Goal: Information Seeking & Learning: Learn about a topic

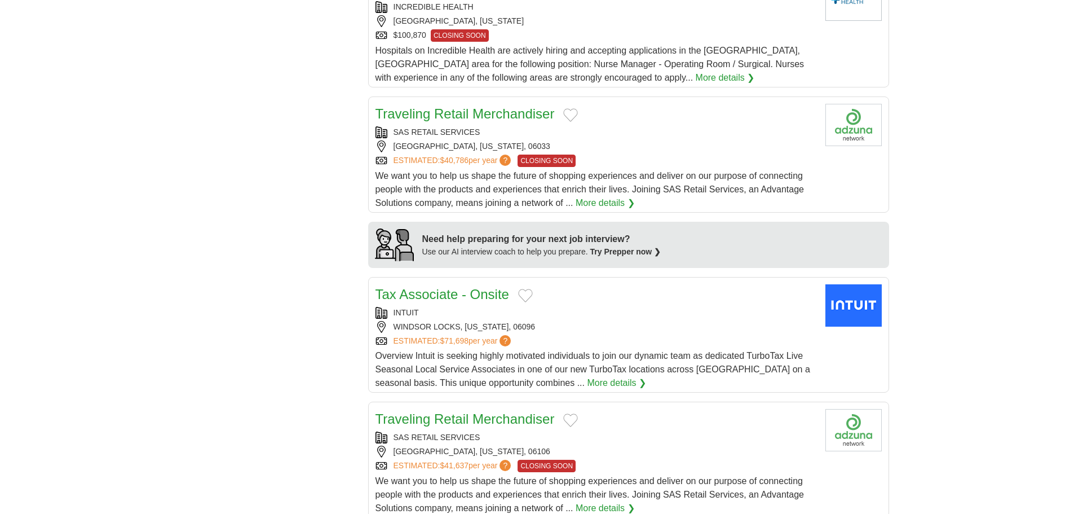
scroll to position [846, 0]
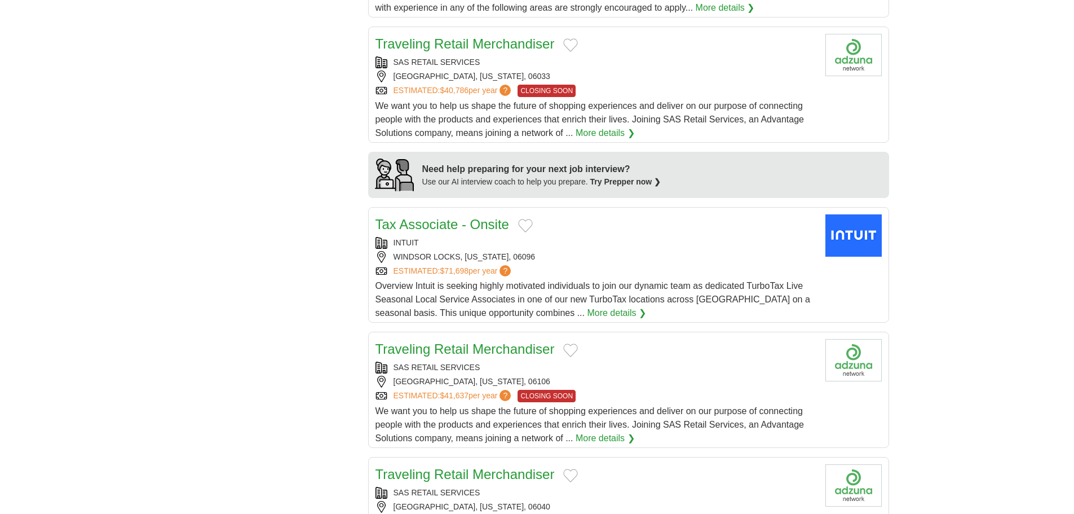
click at [621, 306] on link "More details ❯" at bounding box center [616, 313] width 59 height 14
drag, startPoint x: 621, startPoint y: 285, endPoint x: 969, endPoint y: 157, distance: 371.1
click at [969, 157] on body "vhoang@hlsol.com MyAdzuna Alerts Favorites Resumes ApplyIQ Preferences Posted j…" at bounding box center [537, 403] width 1074 height 2498
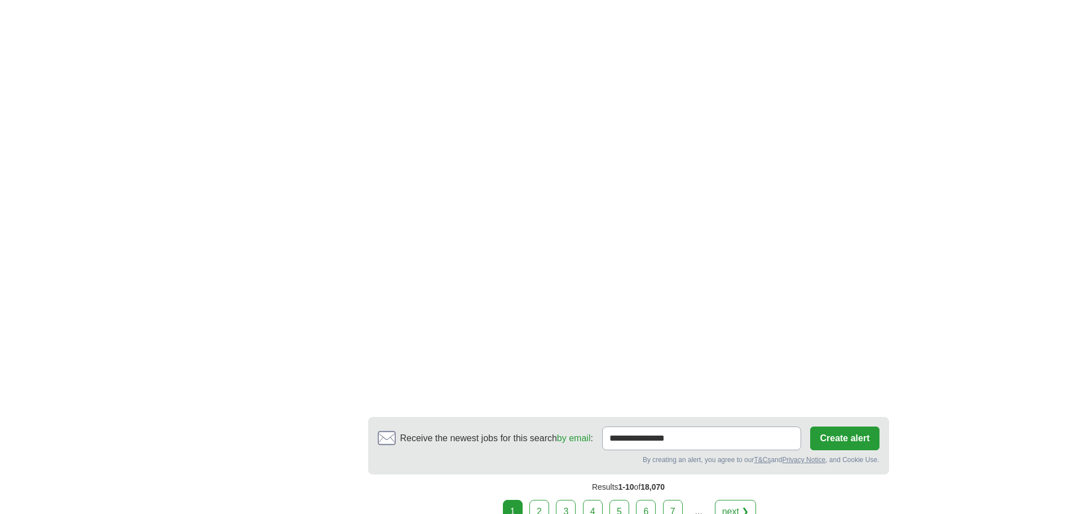
scroll to position [1804, 0]
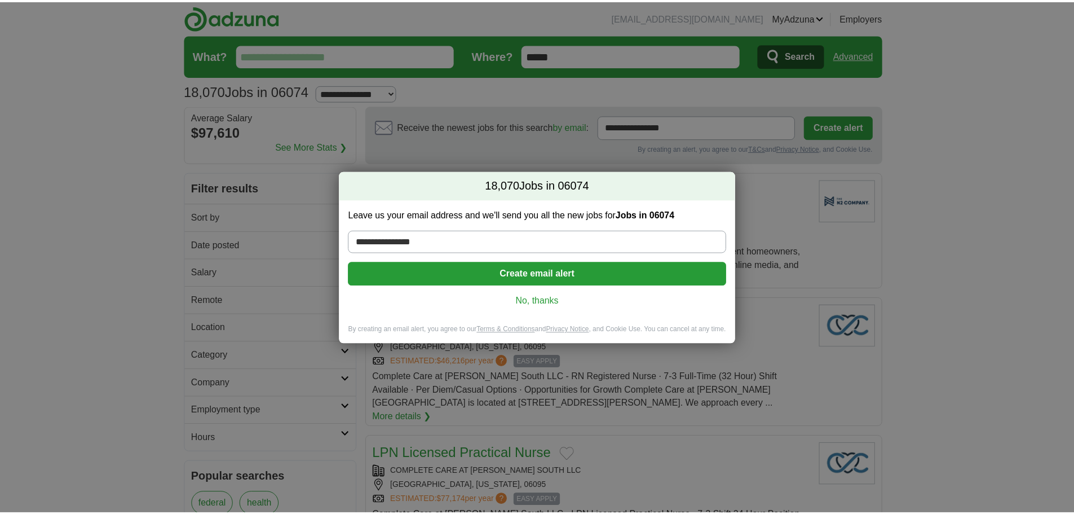
scroll to position [1353, 0]
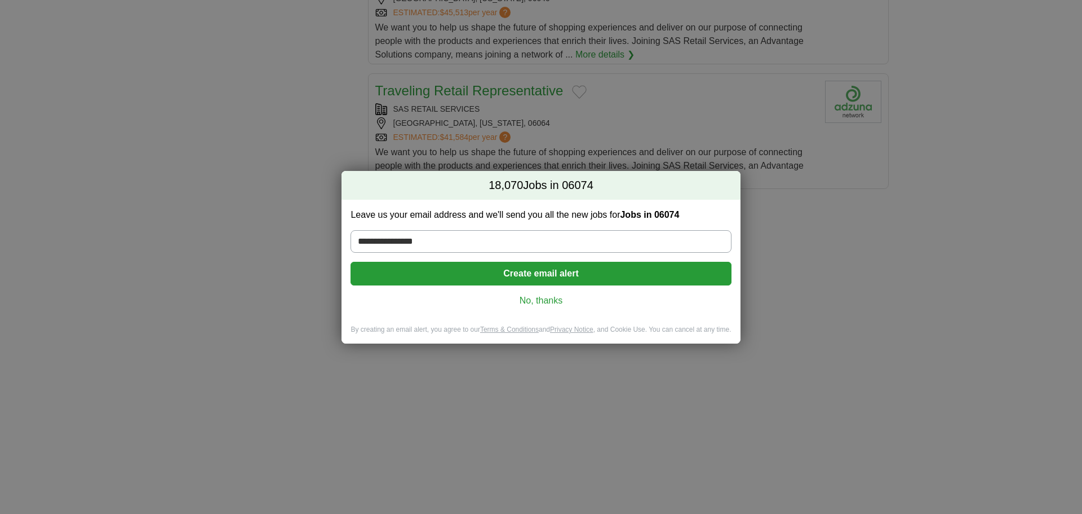
click at [548, 301] on link "No, thanks" at bounding box center [541, 300] width 362 height 12
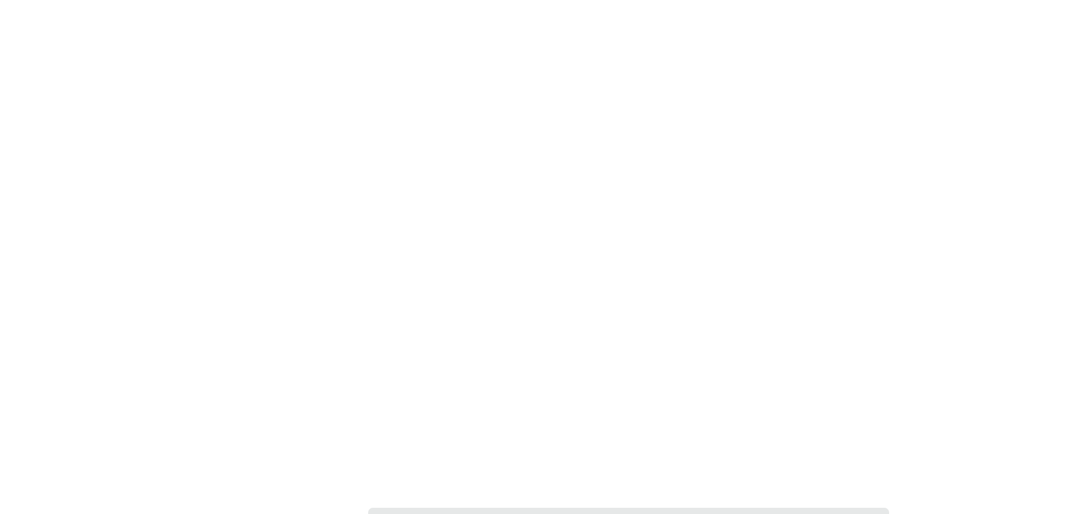
scroll to position [1861, 0]
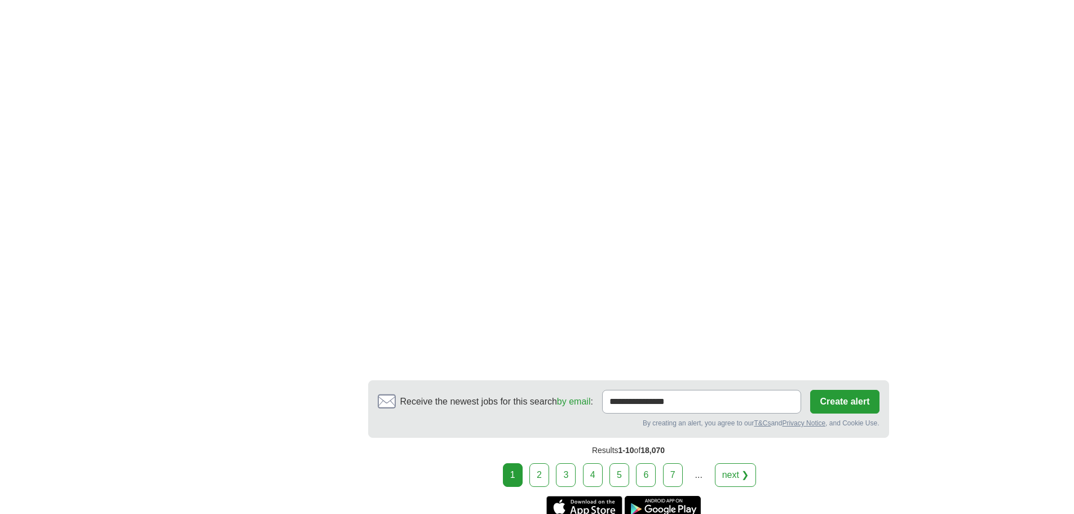
click at [539, 463] on link "2" at bounding box center [539, 475] width 20 height 24
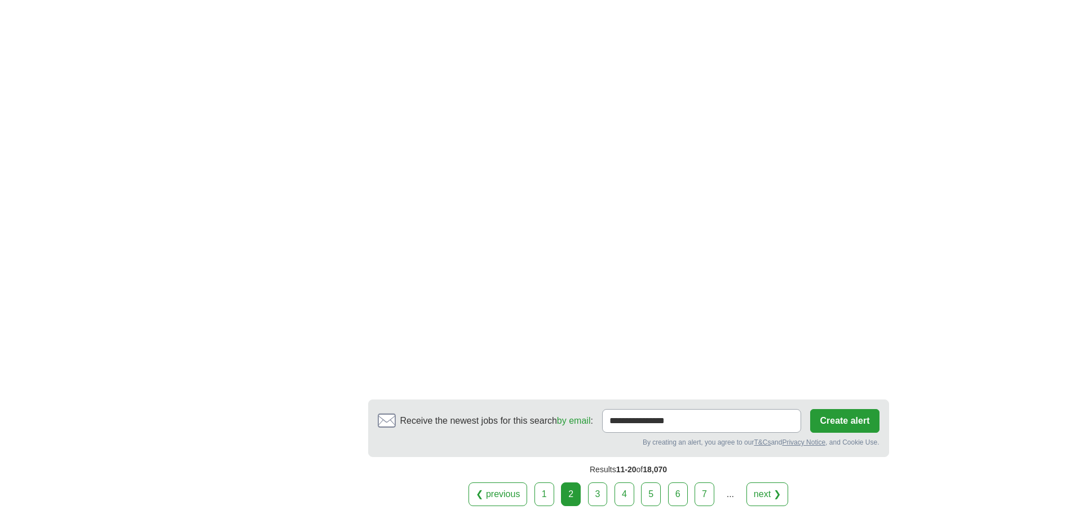
scroll to position [1804, 0]
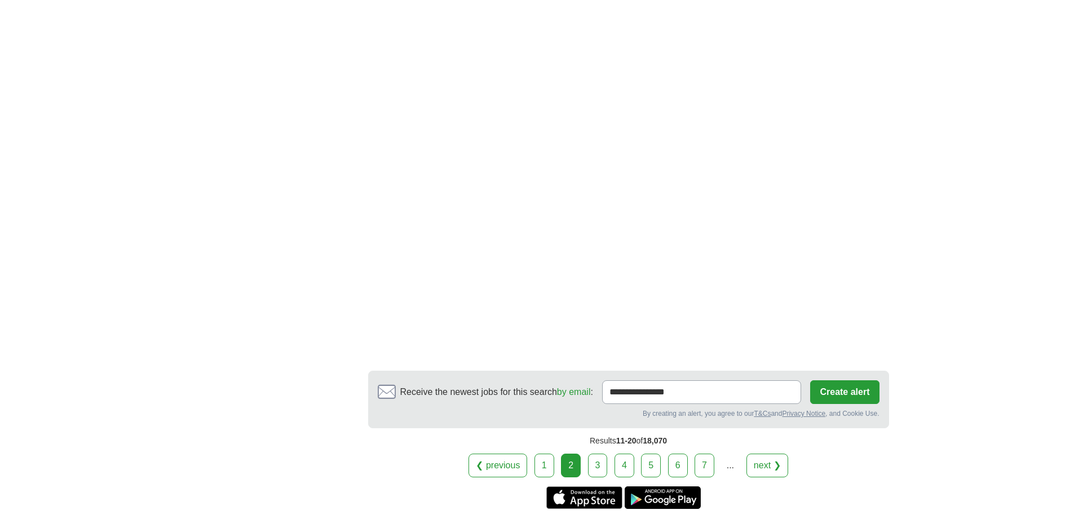
click at [599, 471] on link "3" at bounding box center [598, 465] width 20 height 24
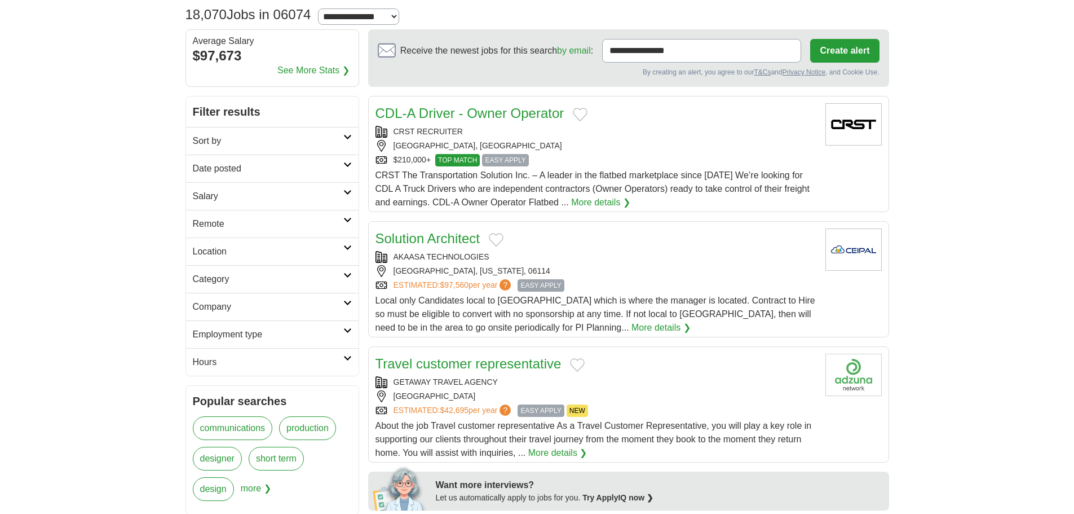
scroll to position [113, 0]
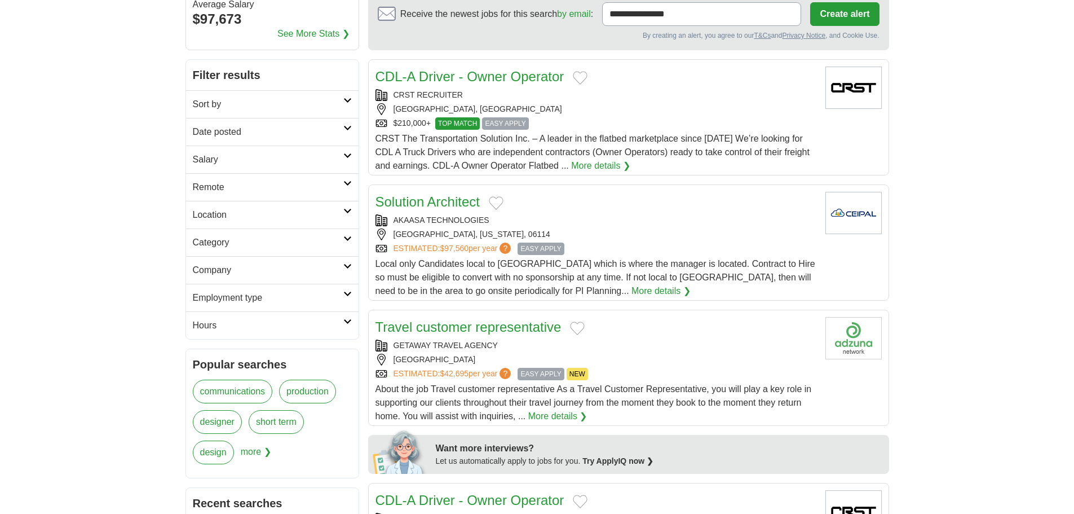
click at [631, 290] on link "More details ❯" at bounding box center [660, 291] width 59 height 14
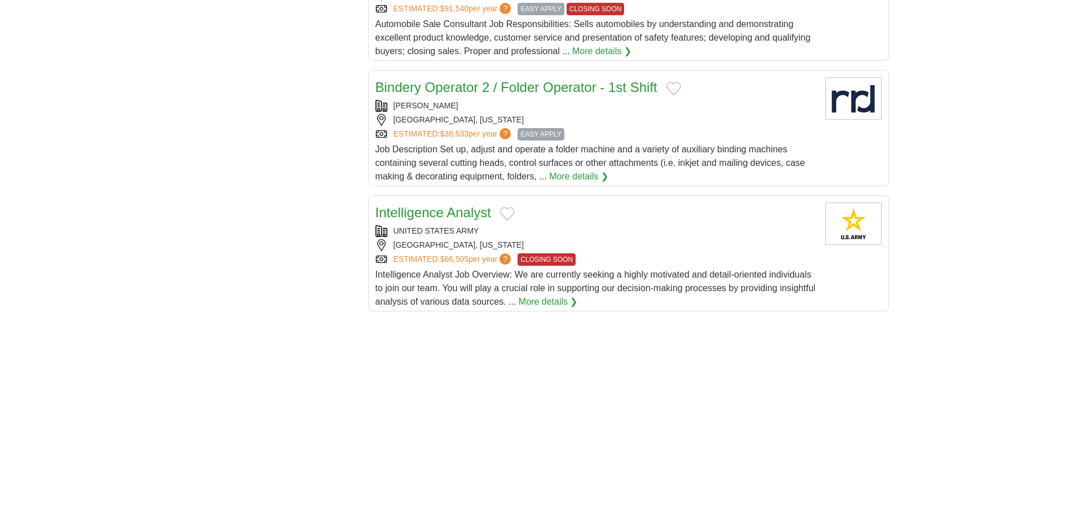
scroll to position [1297, 0]
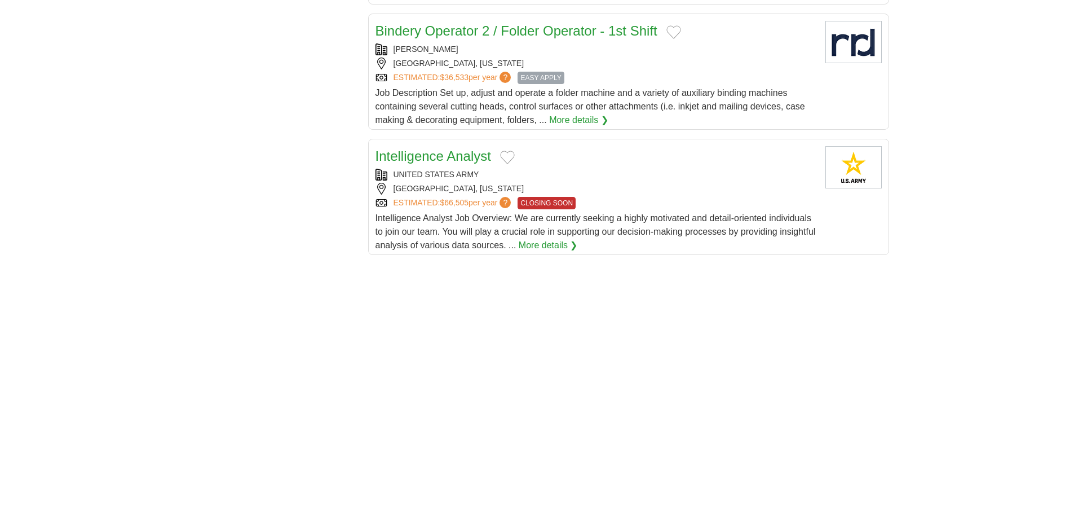
click at [567, 238] on link "More details ❯" at bounding box center [548, 245] width 59 height 14
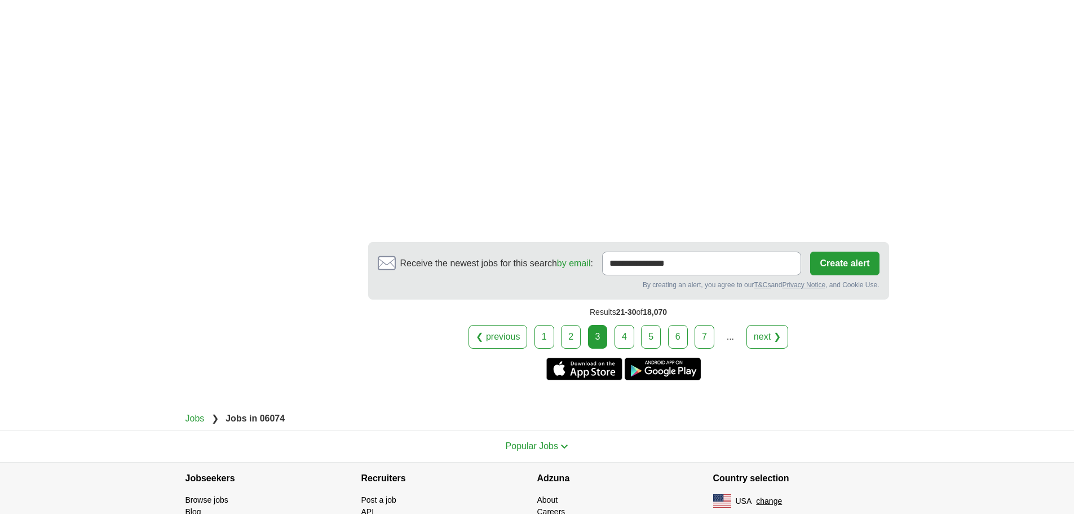
scroll to position [2008, 0]
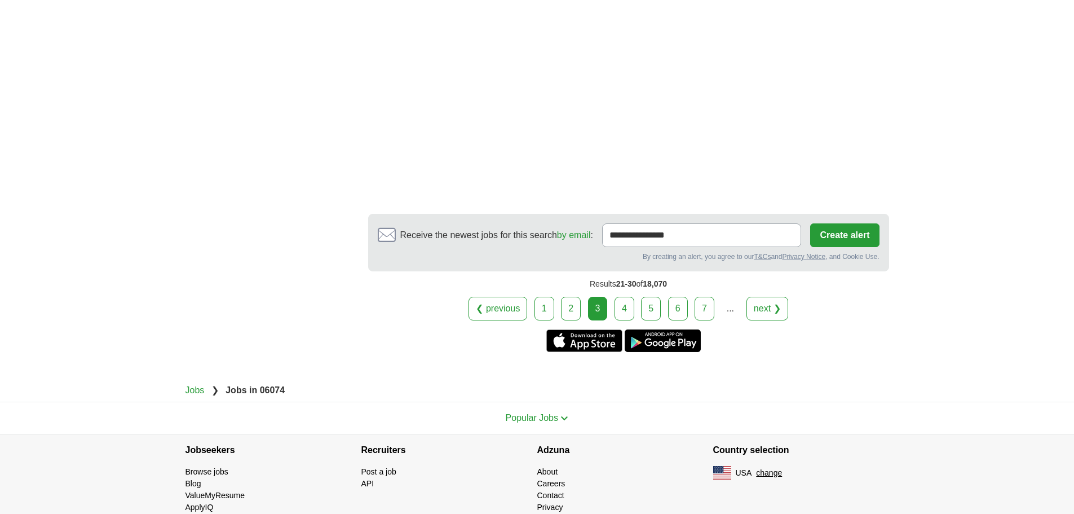
click at [623, 297] on link "4" at bounding box center [624, 309] width 20 height 24
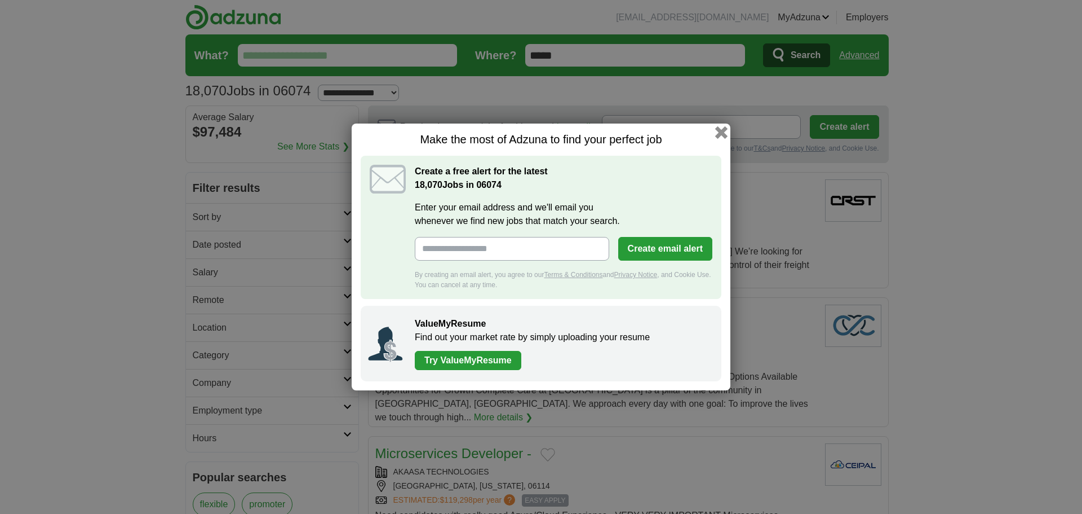
click at [722, 129] on button "button" at bounding box center [721, 132] width 12 height 12
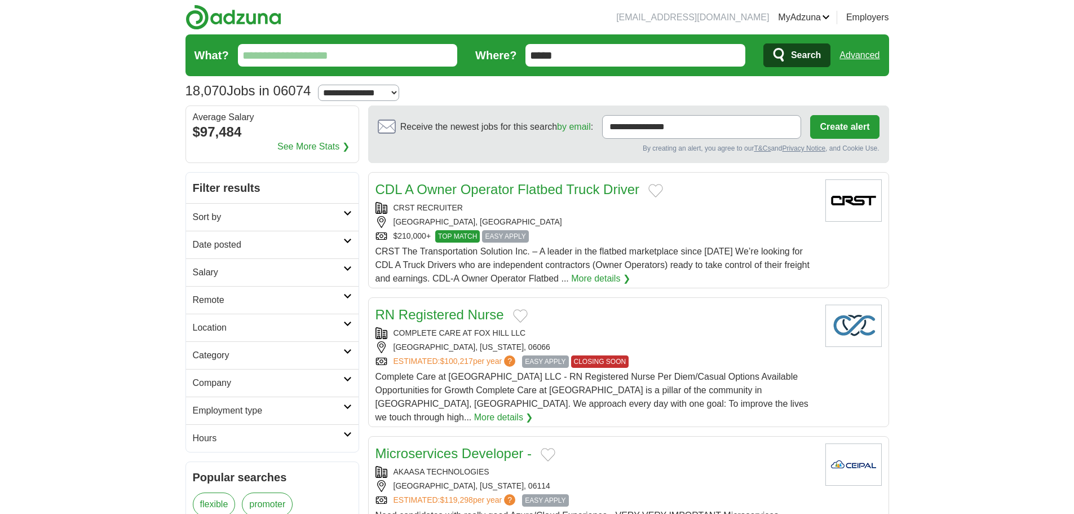
drag, startPoint x: 647, startPoint y: 58, endPoint x: 470, endPoint y: 39, distance: 177.5
click at [470, 39] on form "What? Where? ***** Search Advanced" at bounding box center [537, 55] width 704 height 42
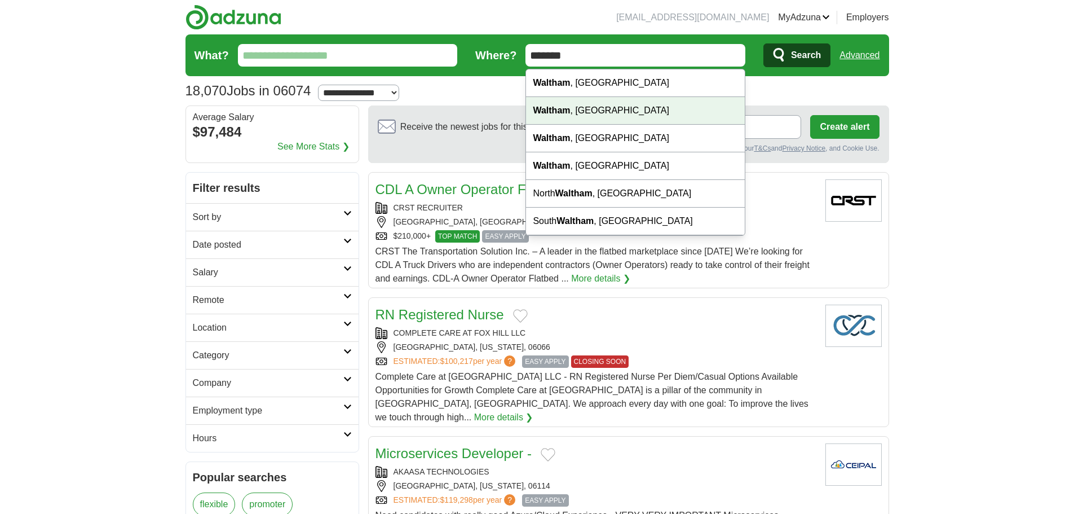
click at [569, 108] on strong "Waltham" at bounding box center [551, 110] width 37 height 10
type input "**********"
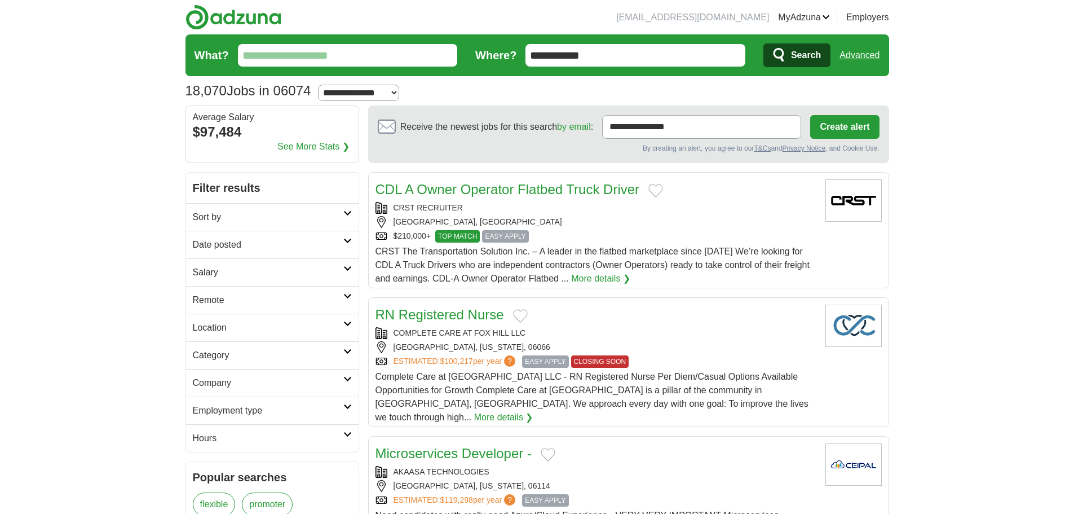
click at [794, 59] on span "Search" at bounding box center [806, 55] width 30 height 23
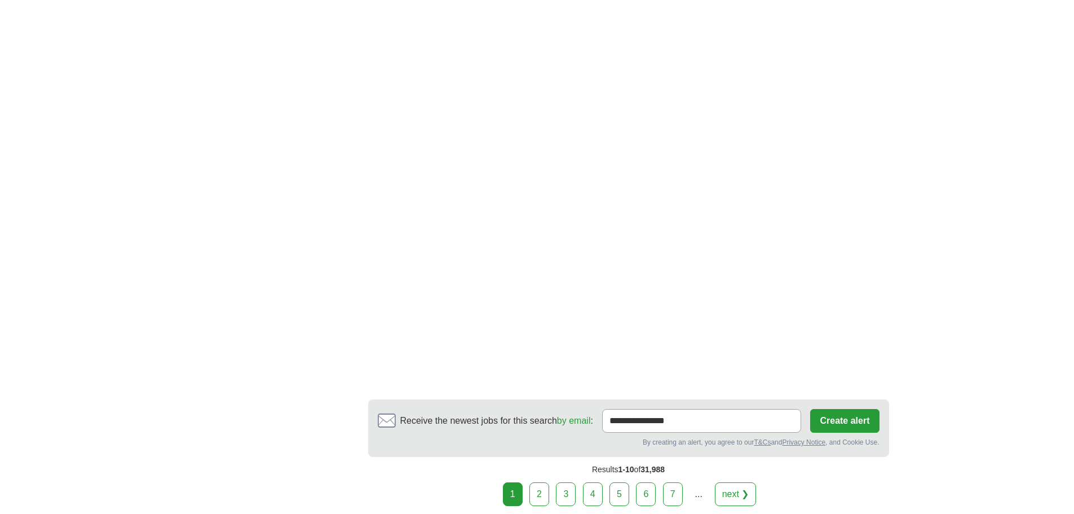
scroll to position [1917, 0]
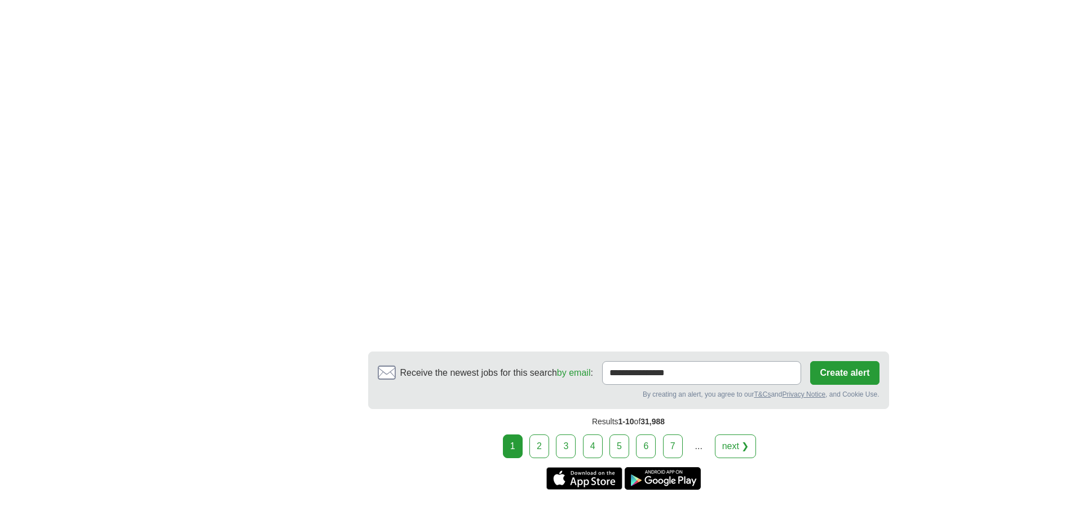
click at [731, 454] on link "next ❯" at bounding box center [736, 446] width 42 height 24
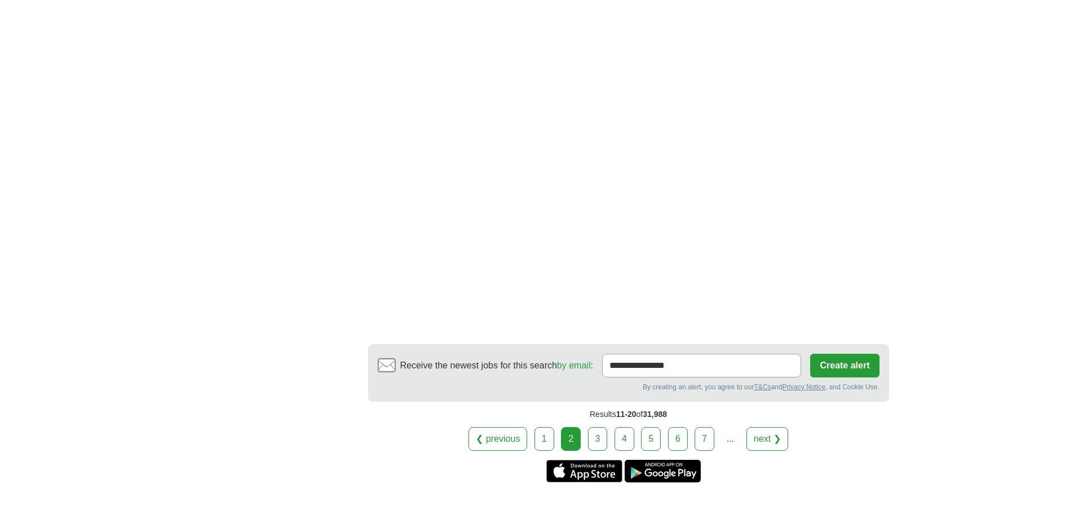
scroll to position [1804, 0]
click at [771, 439] on link "next ❯" at bounding box center [767, 438] width 42 height 24
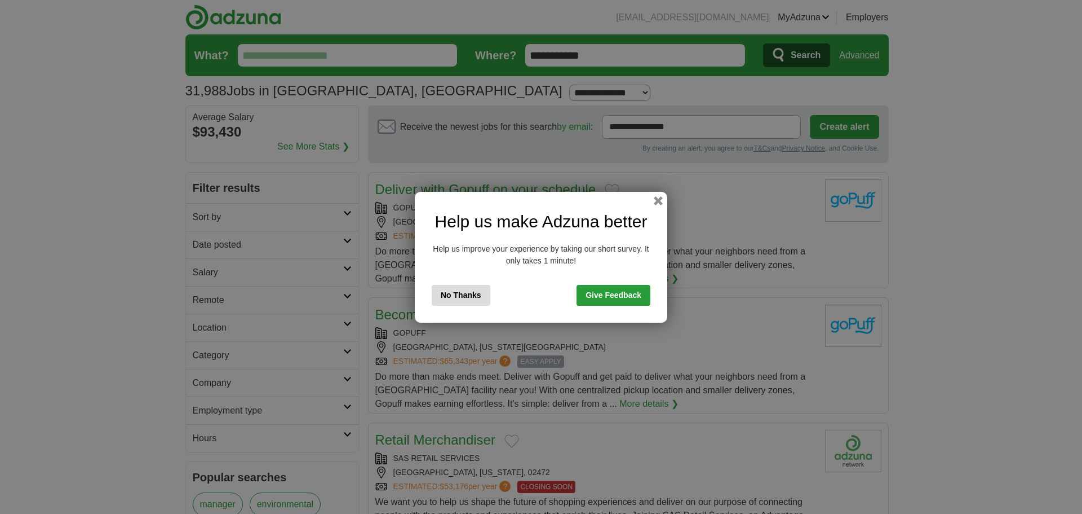
click at [466, 295] on button "No Thanks" at bounding box center [461, 295] width 59 height 21
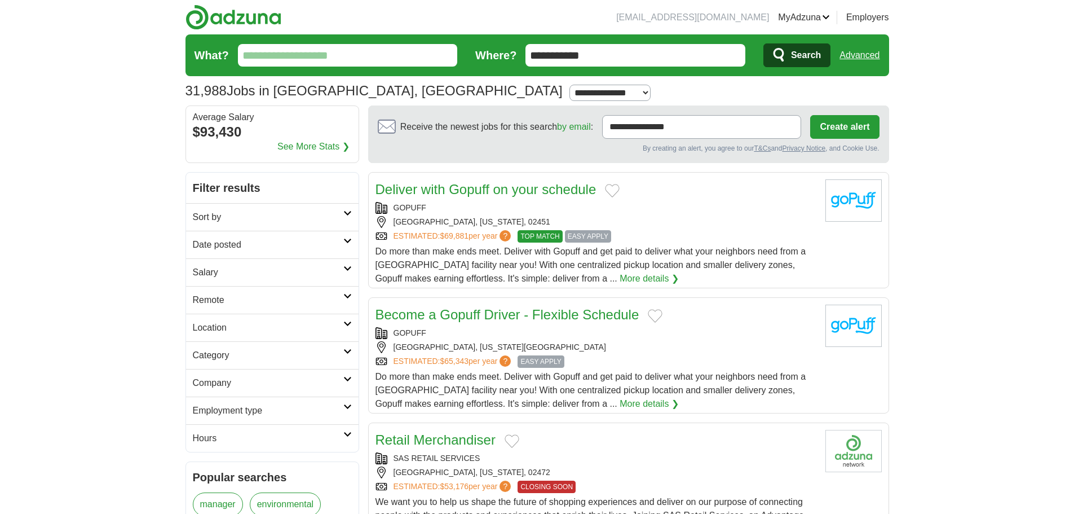
click at [687, 61] on input "**********" at bounding box center [635, 55] width 220 height 23
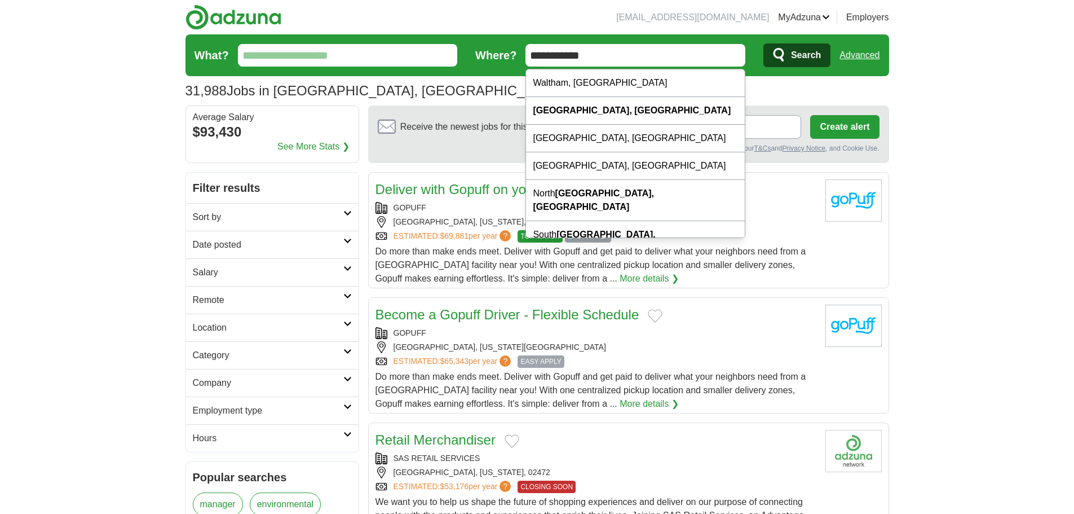
drag, startPoint x: 435, startPoint y: 52, endPoint x: 379, endPoint y: 49, distance: 55.3
click at [379, 49] on form "**********" at bounding box center [537, 55] width 704 height 42
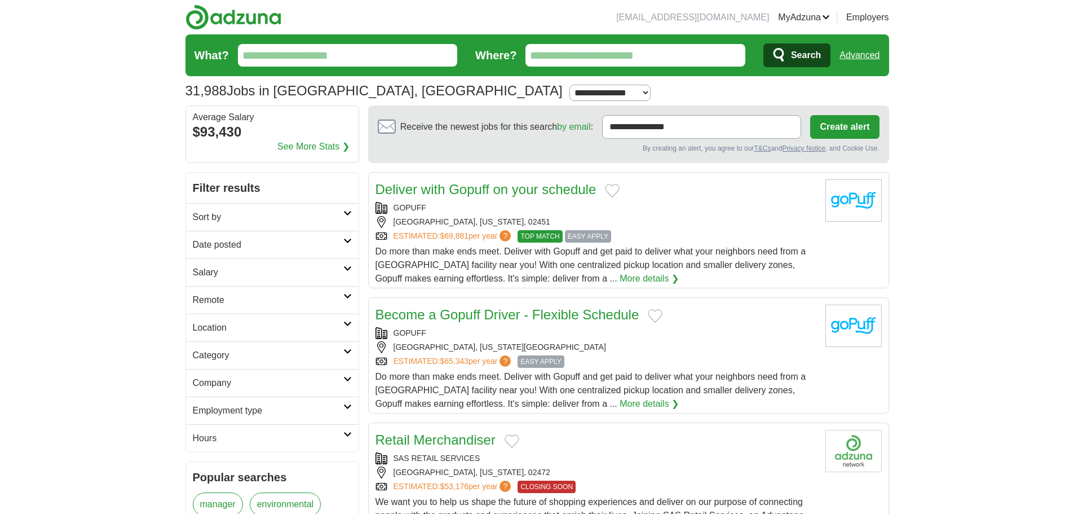
click at [276, 56] on input "What?" at bounding box center [348, 55] width 220 height 23
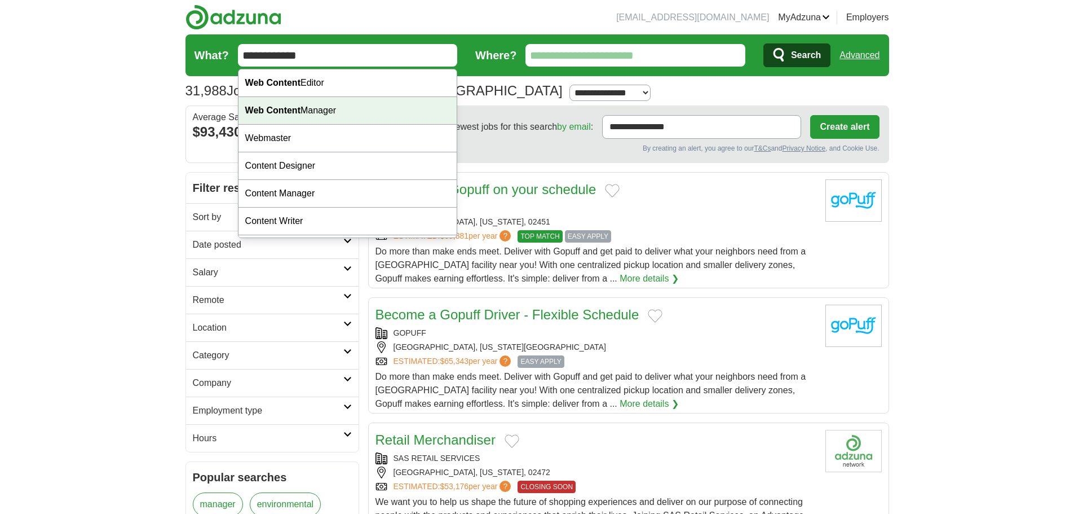
click at [324, 110] on div "Web Content Manager" at bounding box center [347, 111] width 219 height 28
type input "**********"
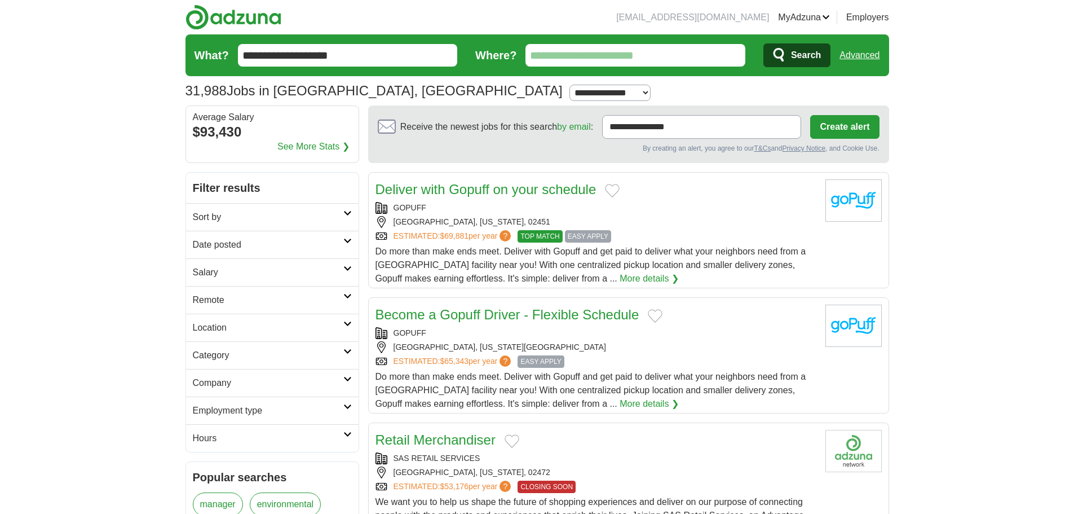
click at [806, 57] on span "Search" at bounding box center [806, 55] width 30 height 23
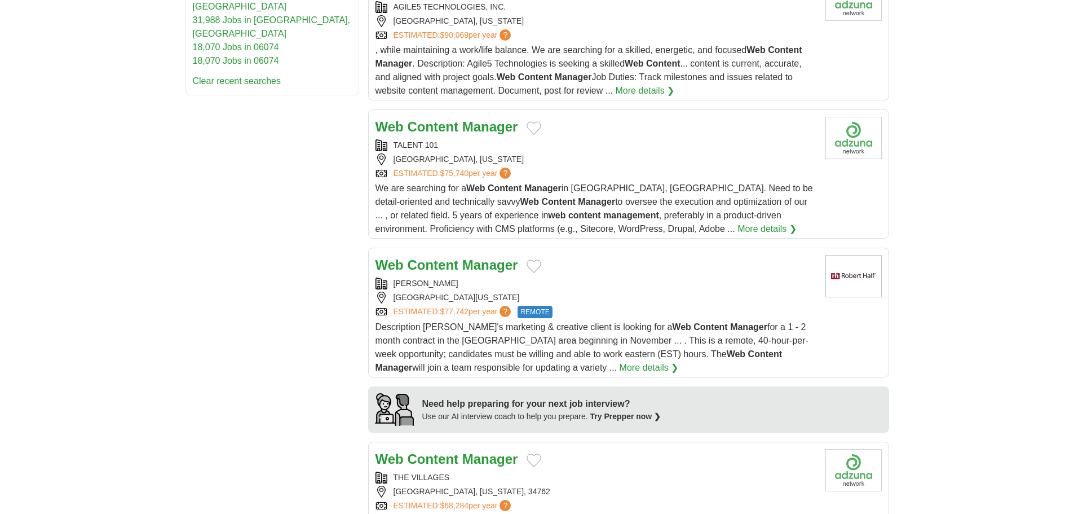
scroll to position [676, 0]
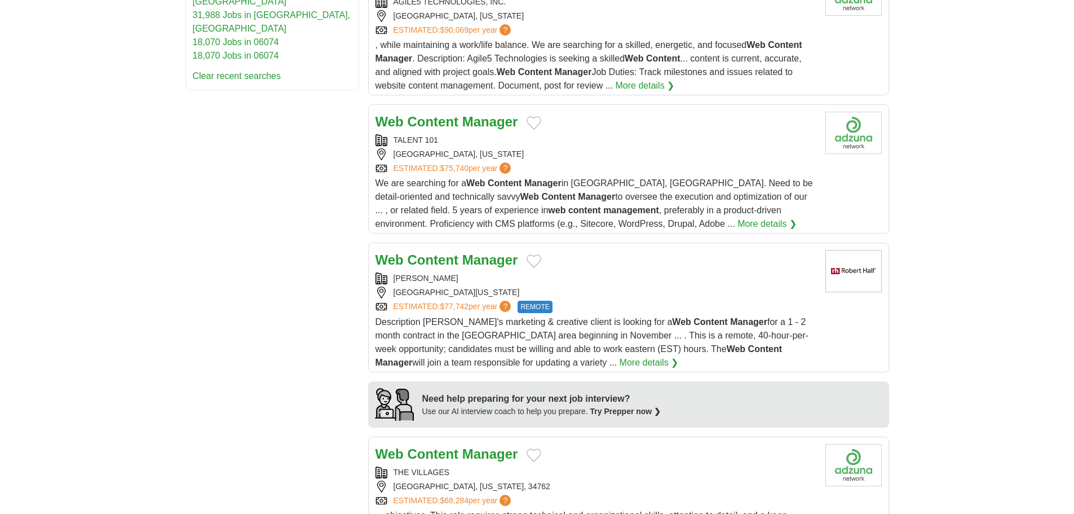
click at [620, 356] on link "More details ❯" at bounding box center [649, 363] width 59 height 14
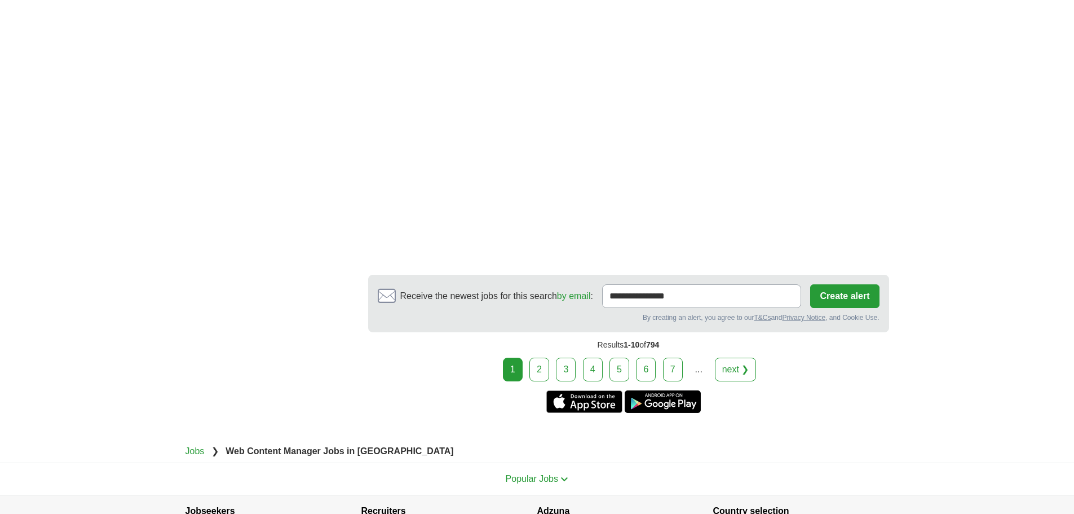
scroll to position [2080, 0]
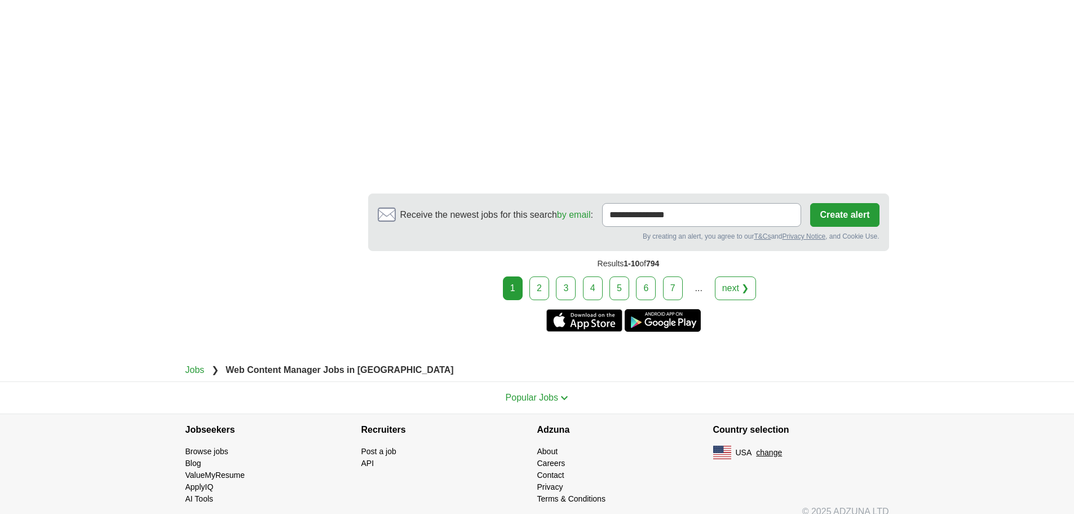
click at [736, 279] on link "next ❯" at bounding box center [736, 288] width 42 height 24
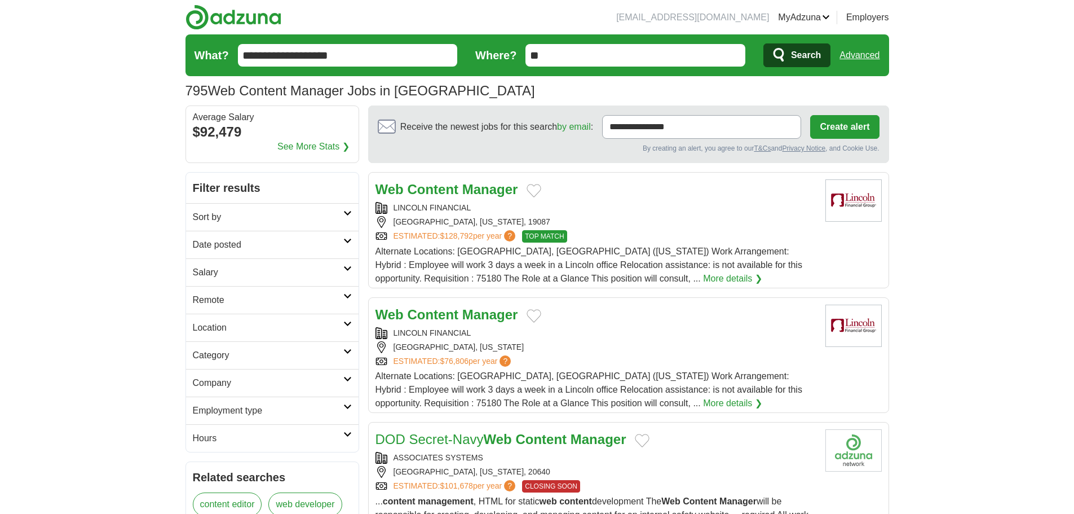
click at [458, 185] on link "Web Content Manager" at bounding box center [446, 189] width 143 height 15
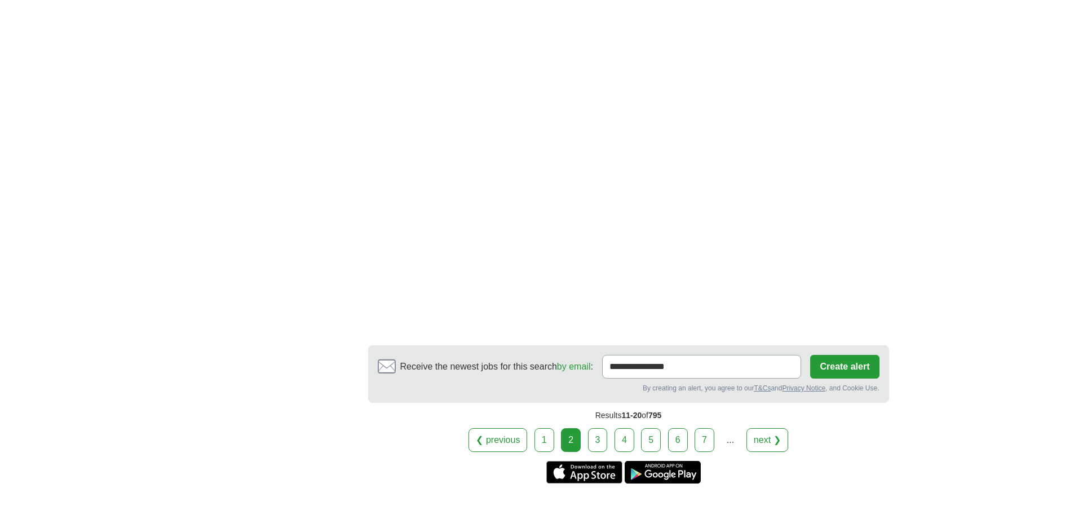
scroll to position [1860, 0]
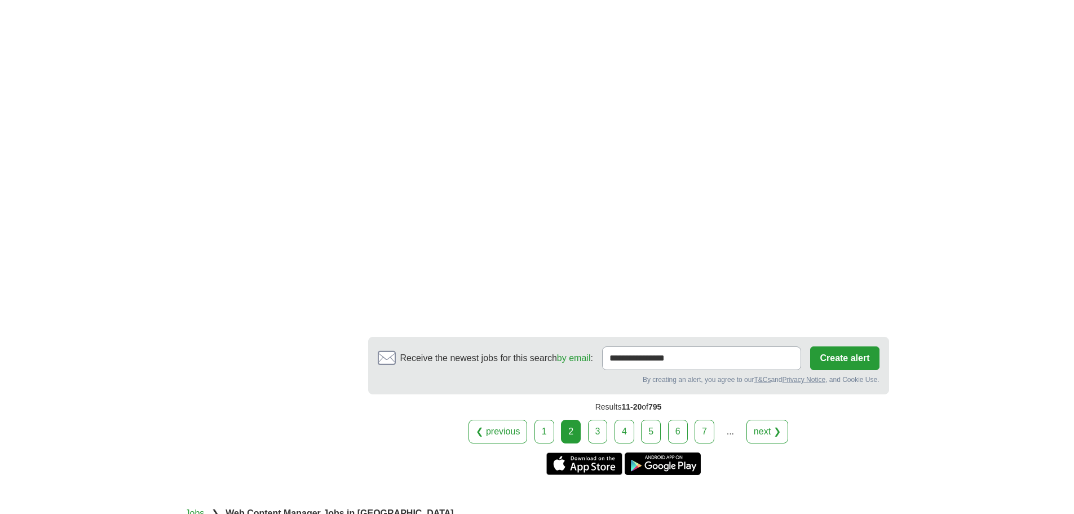
click at [539, 419] on link "1" at bounding box center [544, 431] width 20 height 24
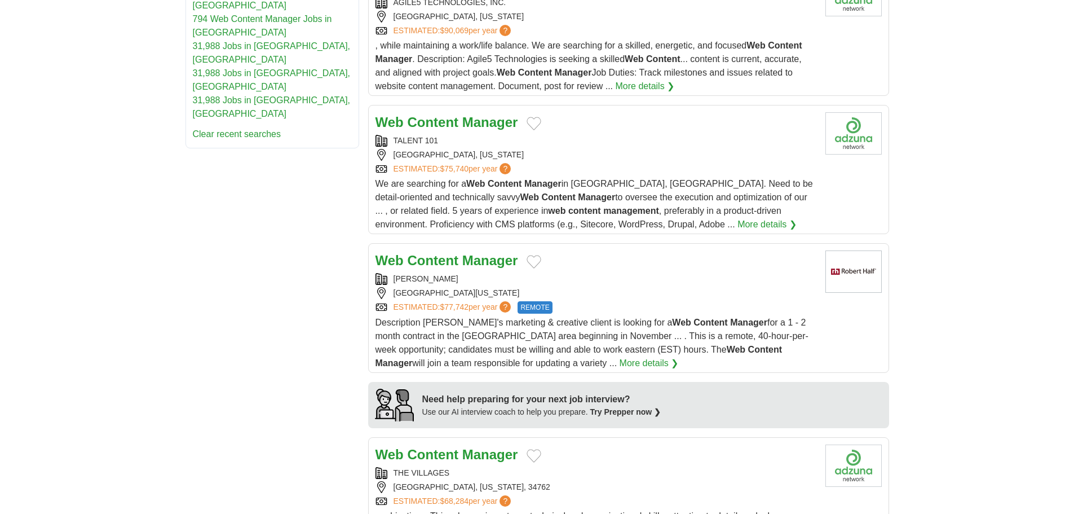
scroll to position [676, 0]
click at [472, 252] on strong "Manager" at bounding box center [490, 259] width 56 height 15
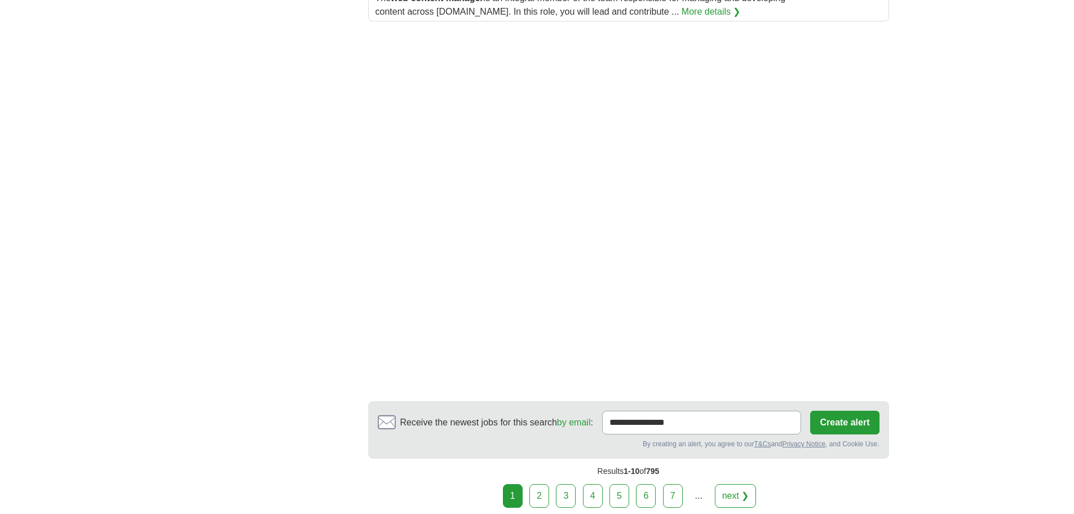
scroll to position [1804, 0]
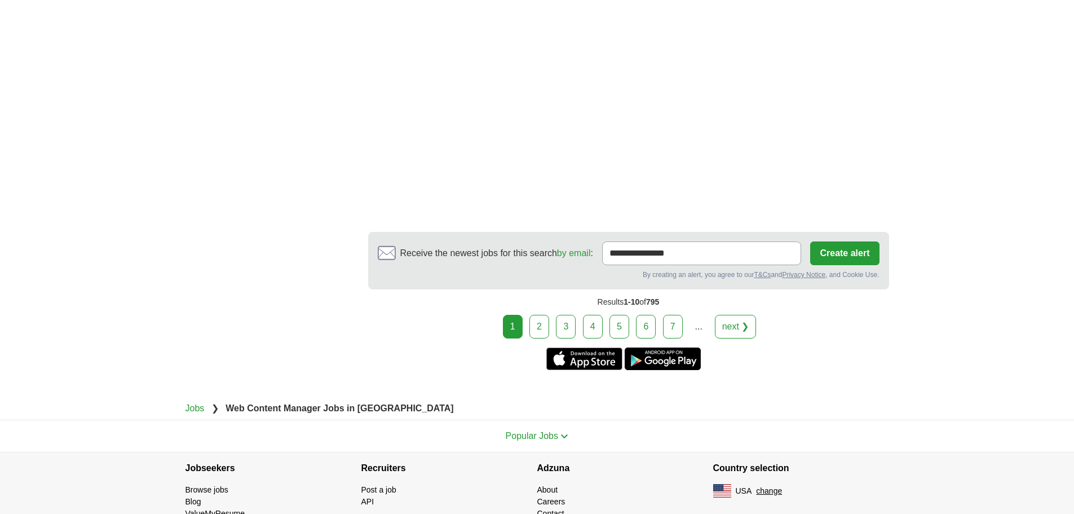
click at [567, 318] on link "3" at bounding box center [566, 327] width 20 height 24
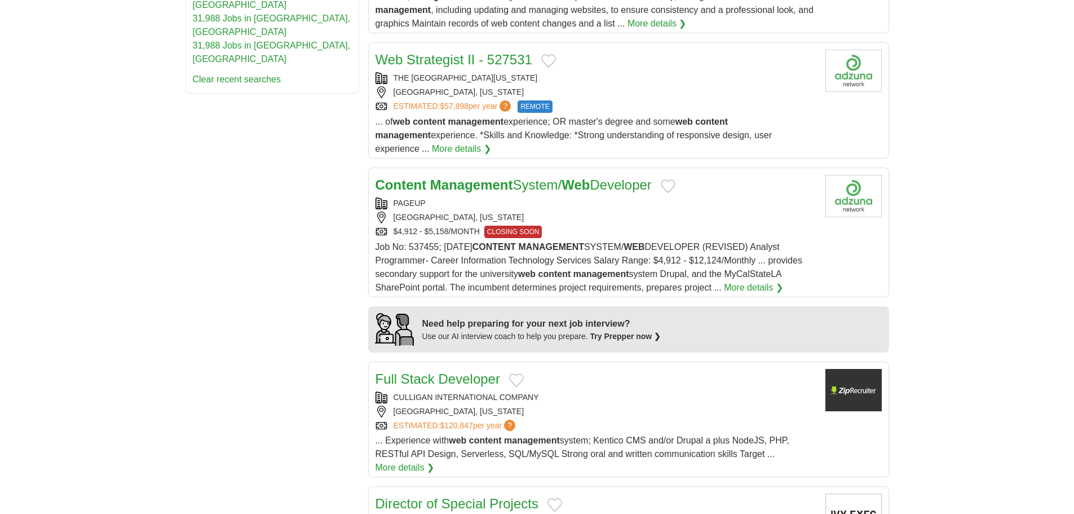
scroll to position [733, 0]
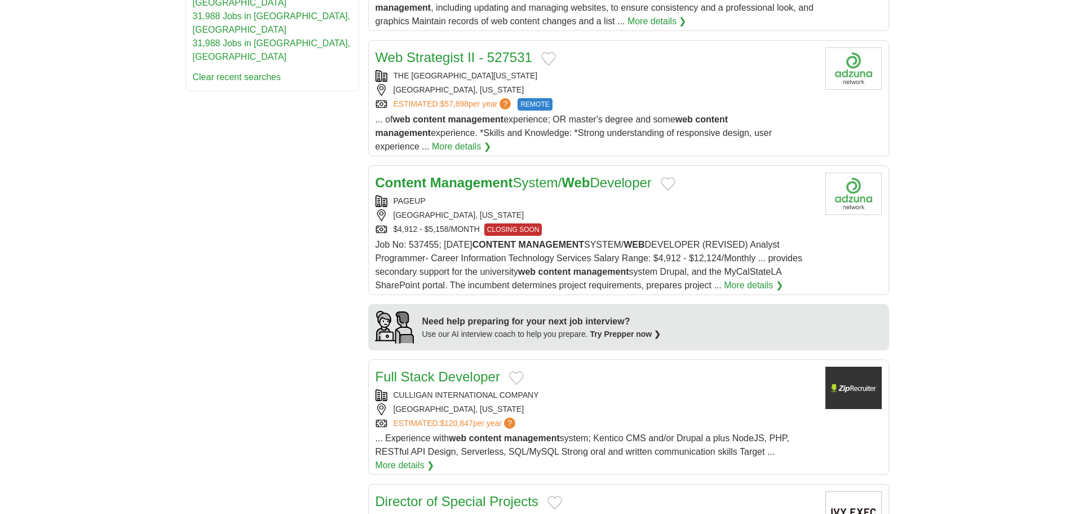
click at [485, 59] on link "Web Strategist II - 527531" at bounding box center [453, 57] width 157 height 15
click at [598, 184] on link "Content Management System/ Web Developer" at bounding box center [513, 182] width 276 height 15
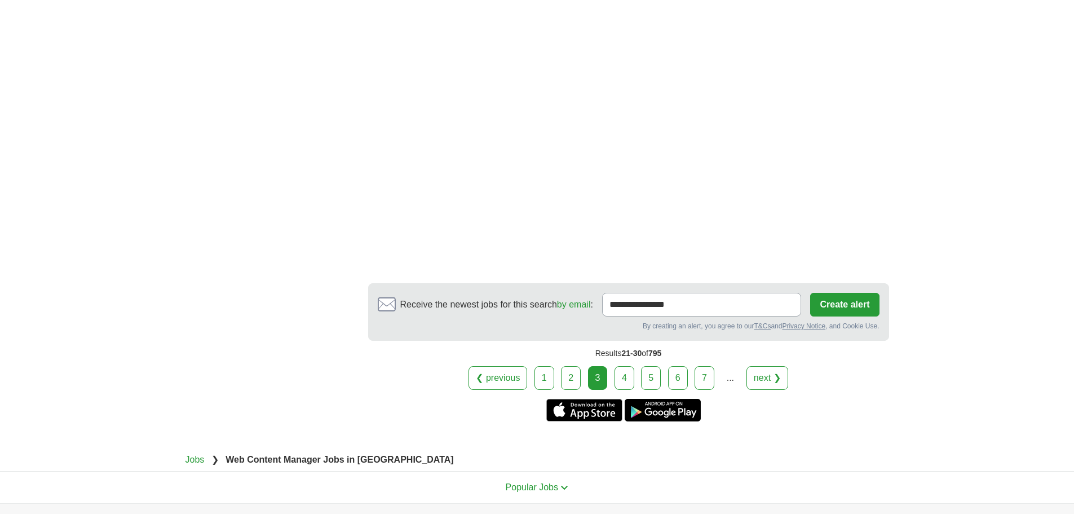
scroll to position [1973, 0]
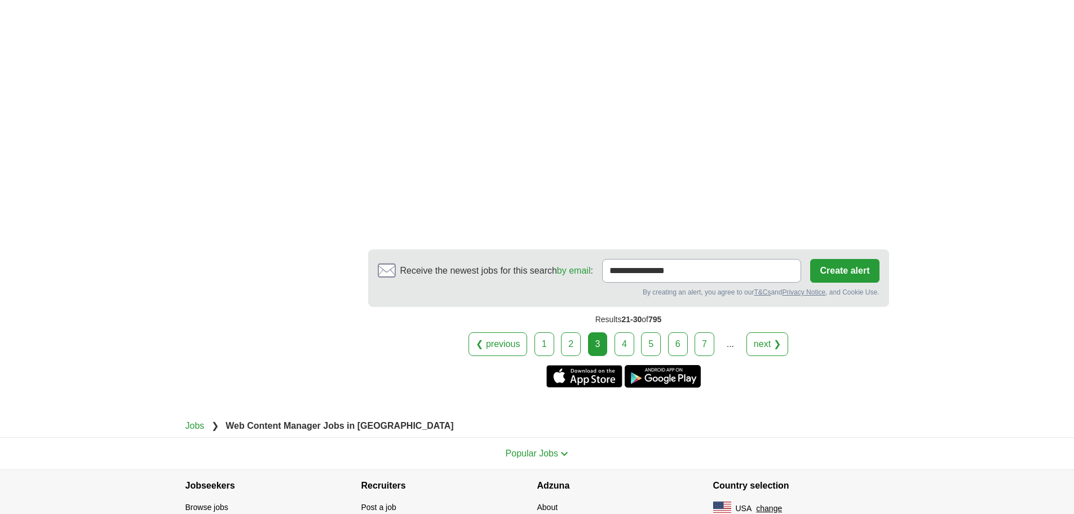
click at [569, 347] on link "2" at bounding box center [571, 344] width 20 height 24
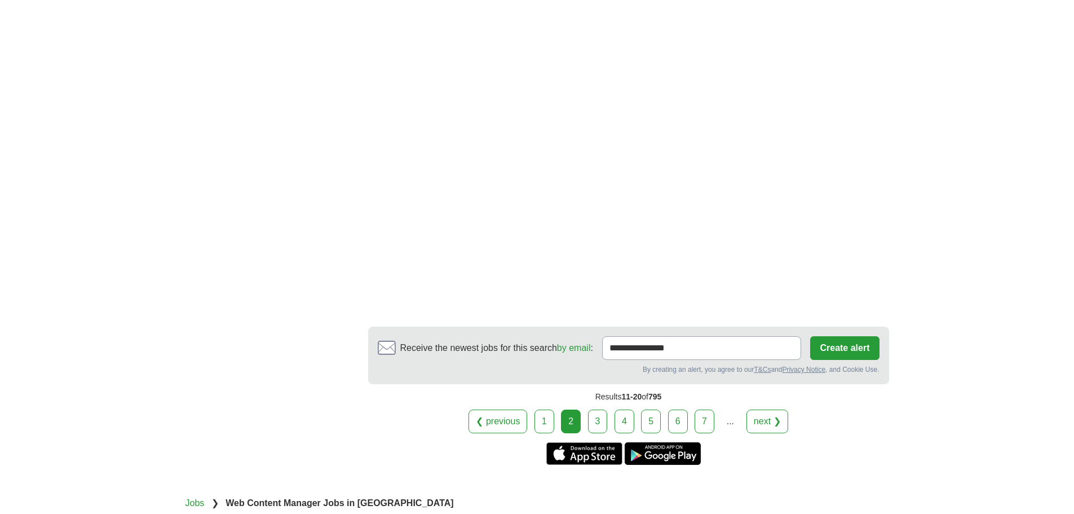
scroll to position [1997, 0]
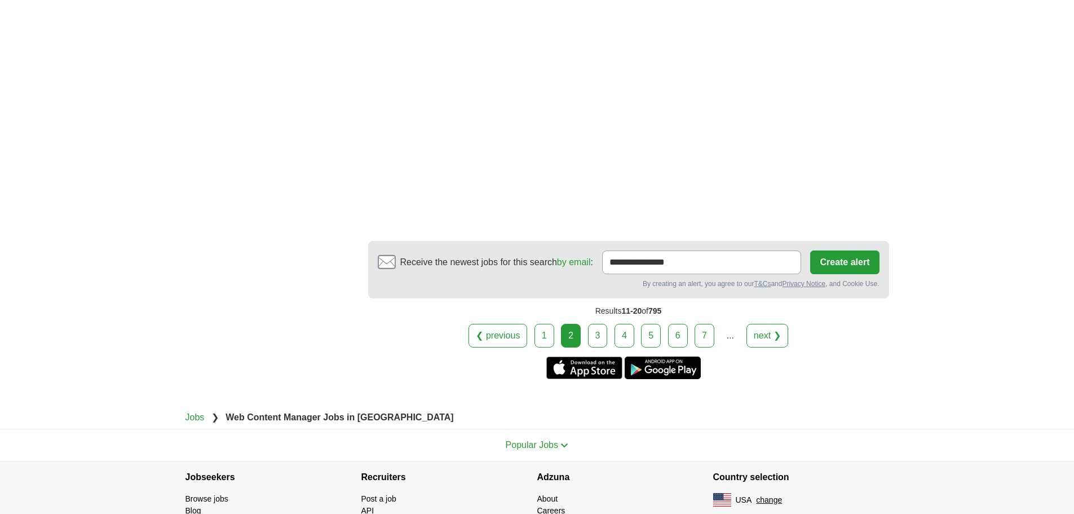
click at [538, 324] on link "1" at bounding box center [544, 336] width 20 height 24
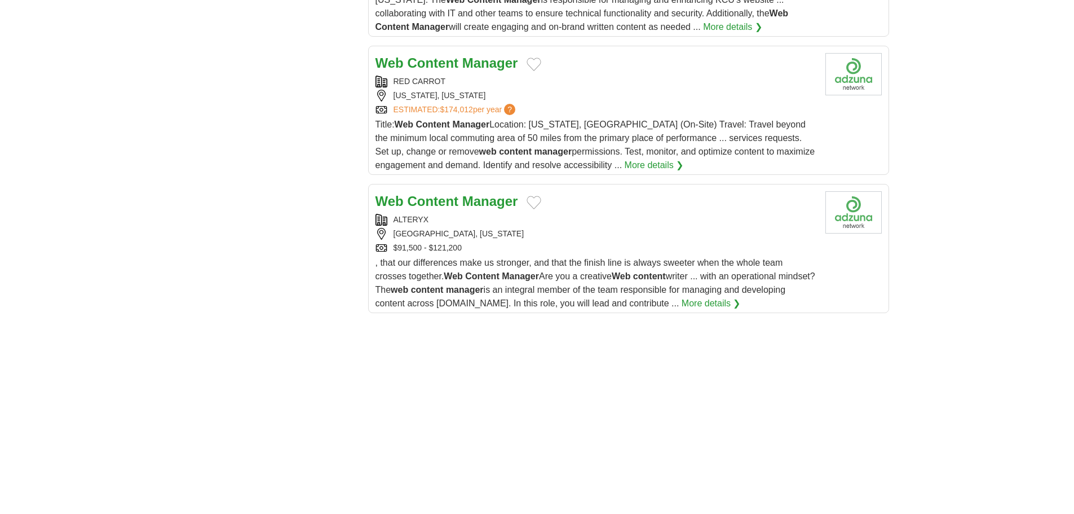
scroll to position [1353, 0]
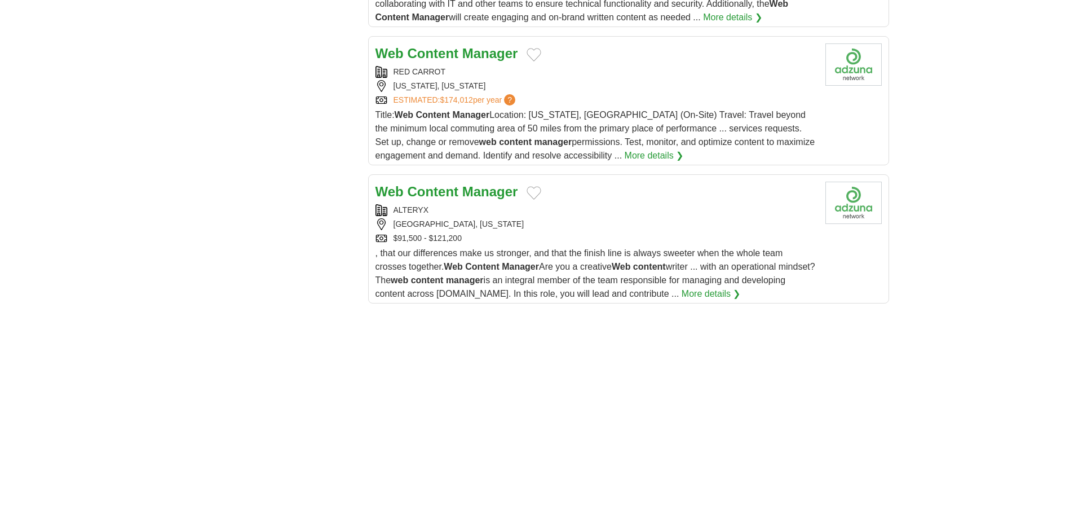
click at [436, 184] on strong "Content" at bounding box center [432, 191] width 51 height 15
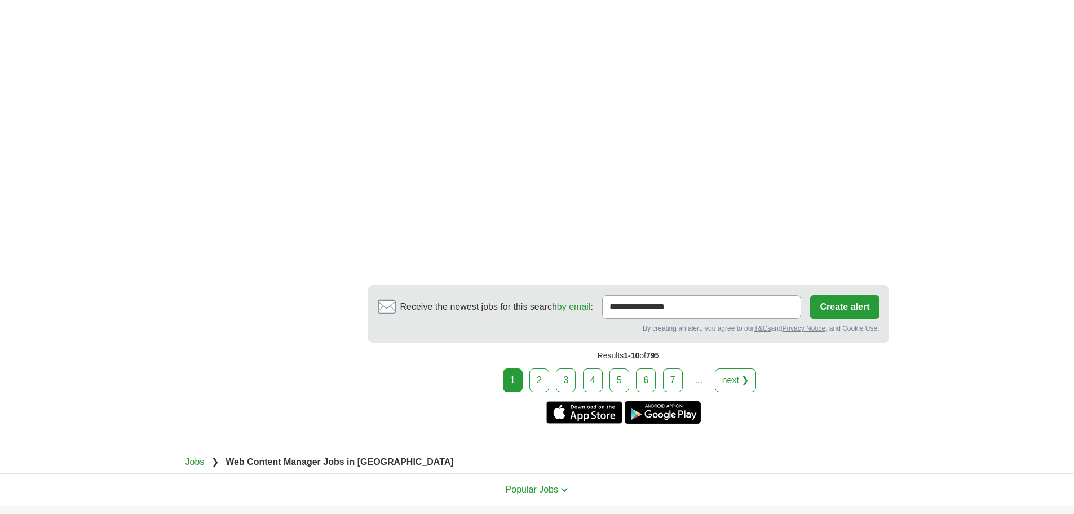
scroll to position [2038, 0]
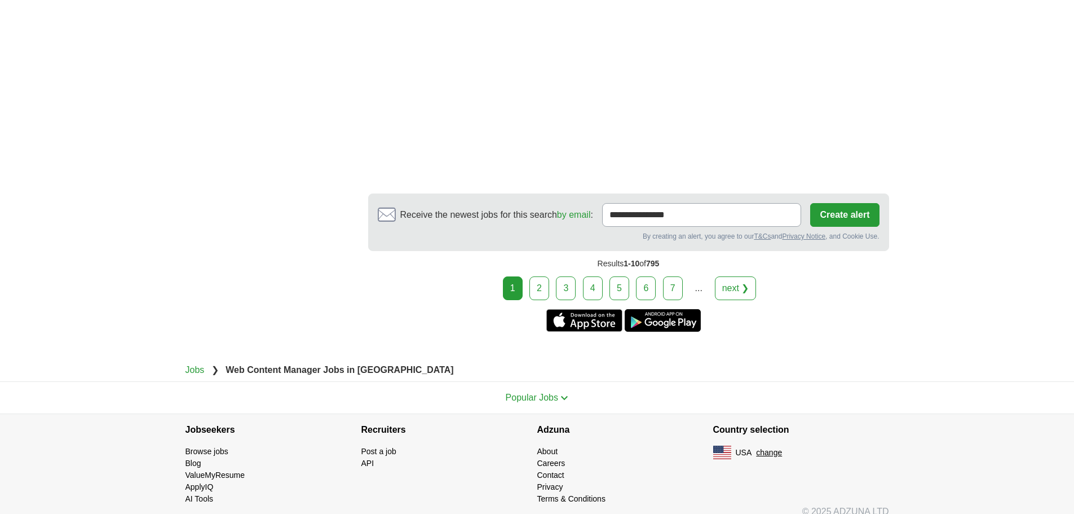
click at [596, 276] on link "4" at bounding box center [593, 288] width 20 height 24
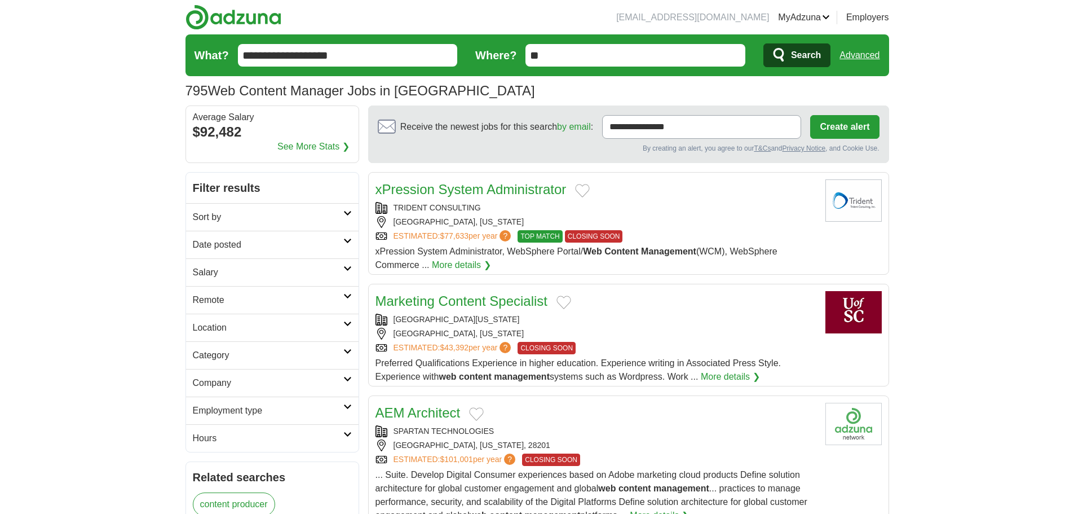
click at [556, 56] on input "**" at bounding box center [635, 55] width 220 height 23
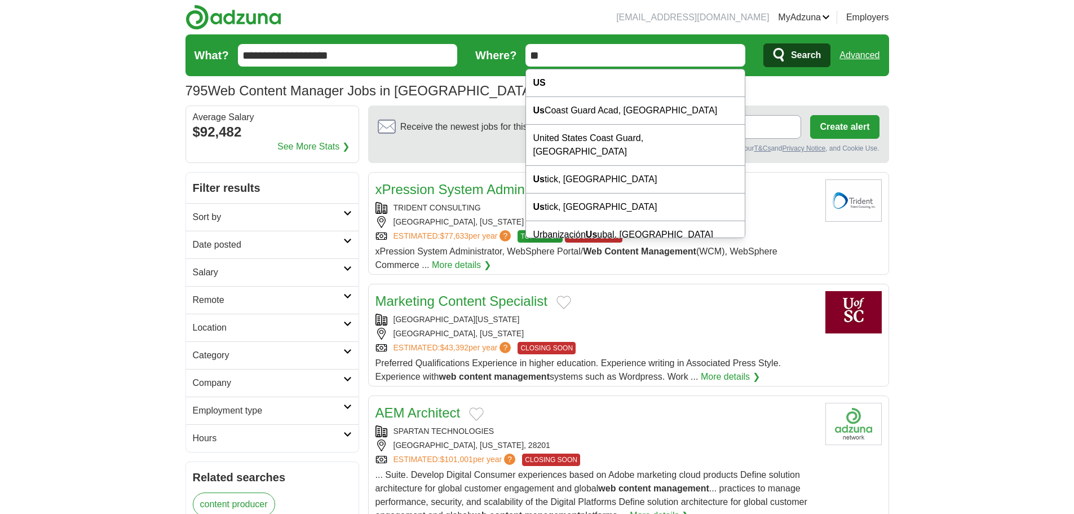
click at [332, 326] on h2 "Location" at bounding box center [268, 328] width 151 height 14
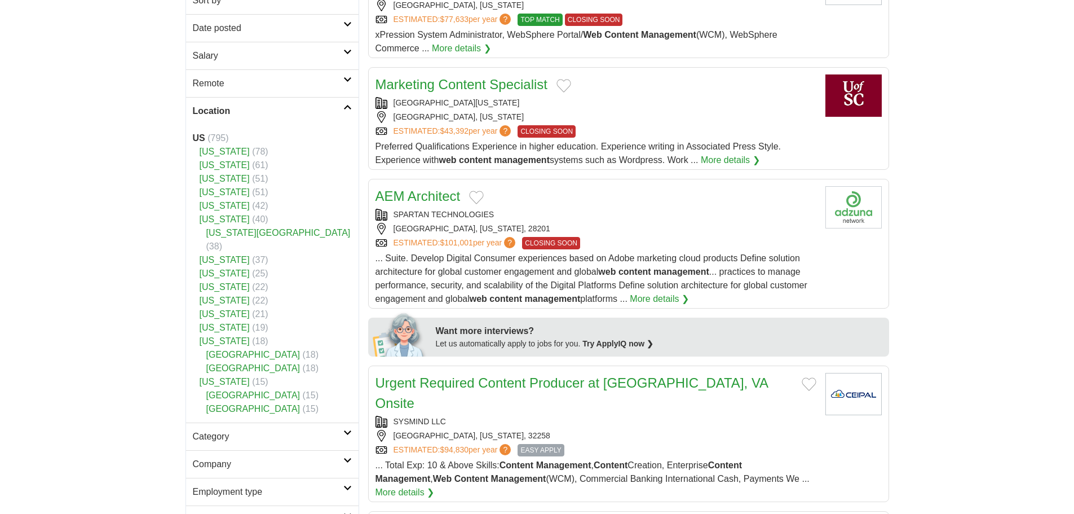
scroll to position [225, 0]
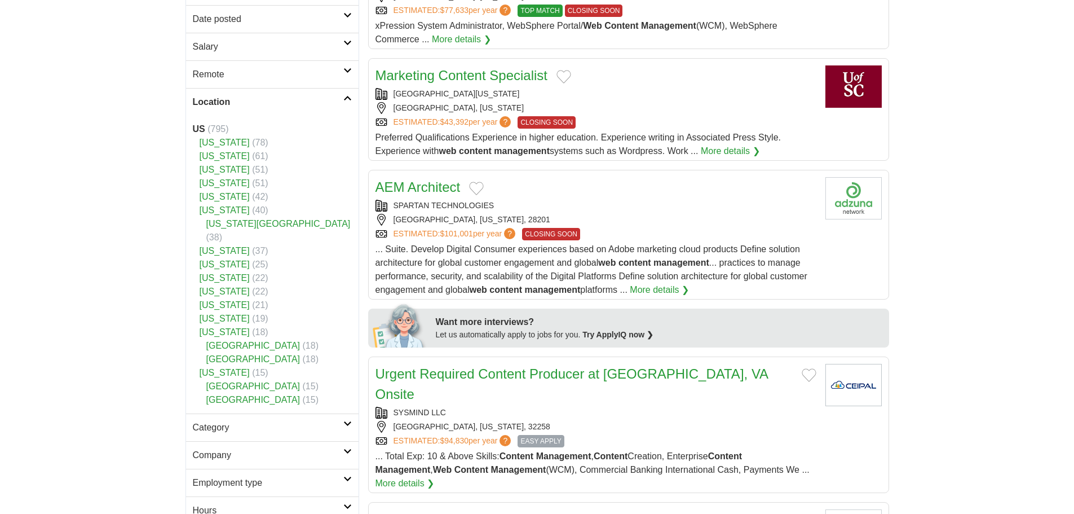
click at [232, 286] on link "[US_STATE]" at bounding box center [225, 291] width 50 height 10
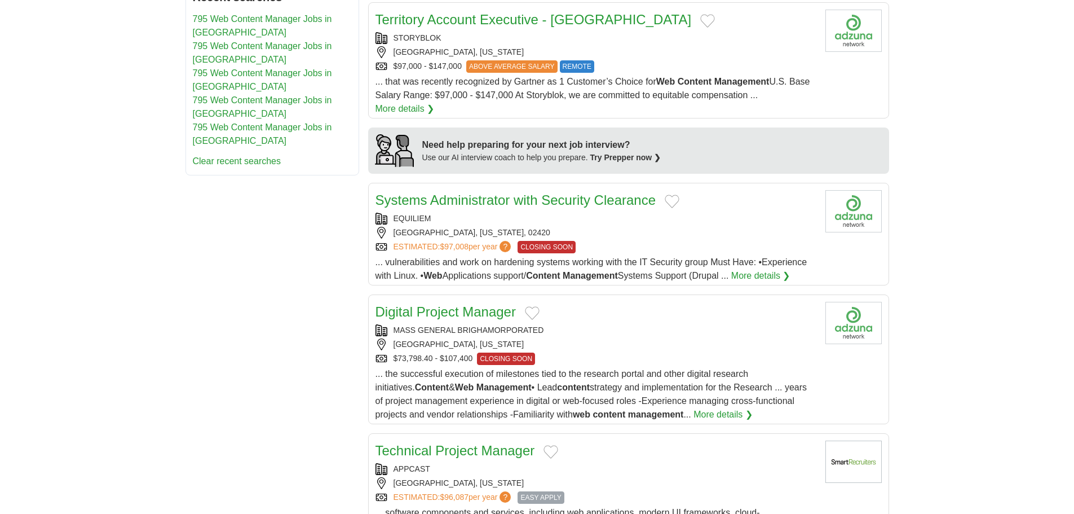
scroll to position [958, 0]
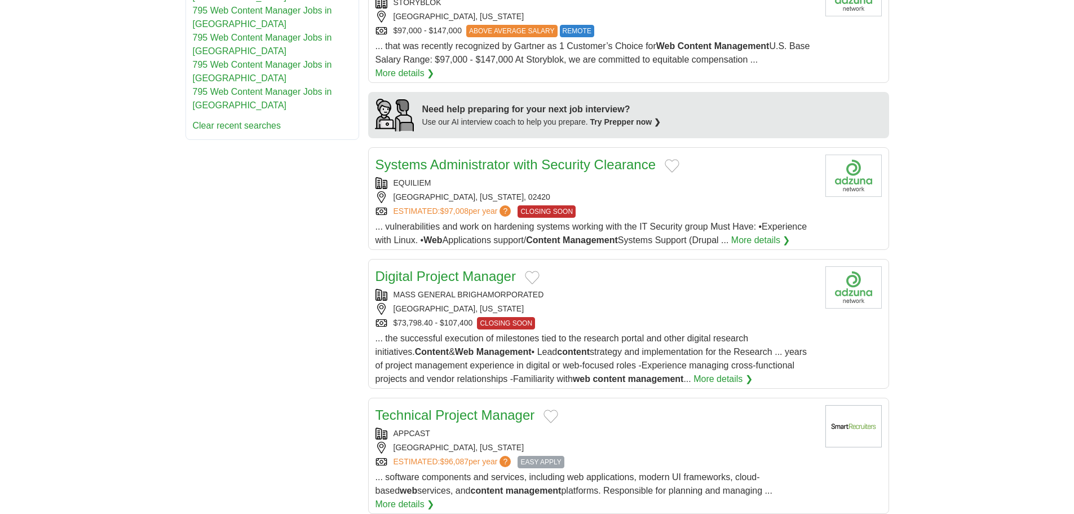
click at [479, 268] on link "Digital Project Manager" at bounding box center [445, 275] width 140 height 15
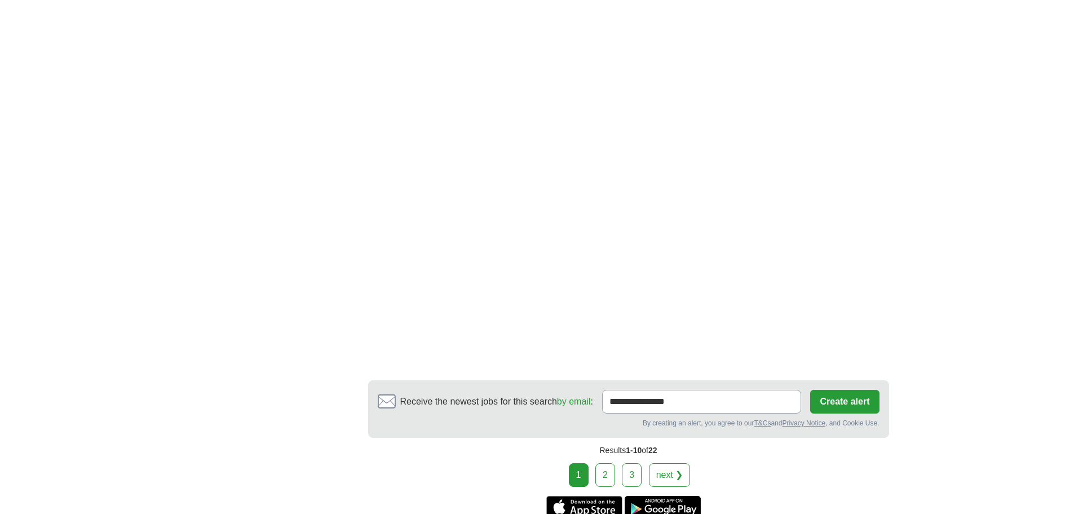
scroll to position [1860, 0]
click at [608, 462] on link "2" at bounding box center [605, 474] width 20 height 24
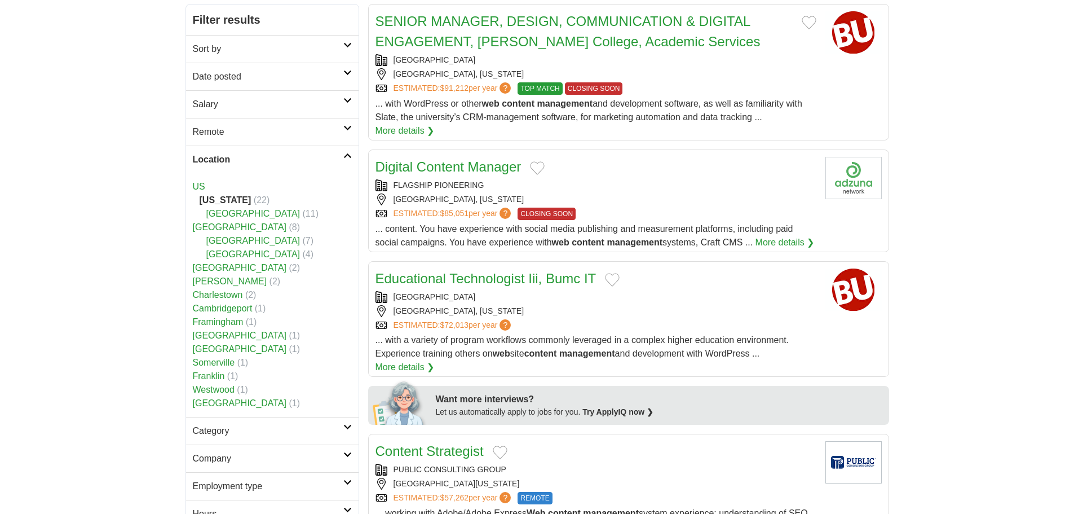
scroll to position [169, 0]
click at [482, 170] on link "Digital Content Manager" at bounding box center [448, 165] width 146 height 15
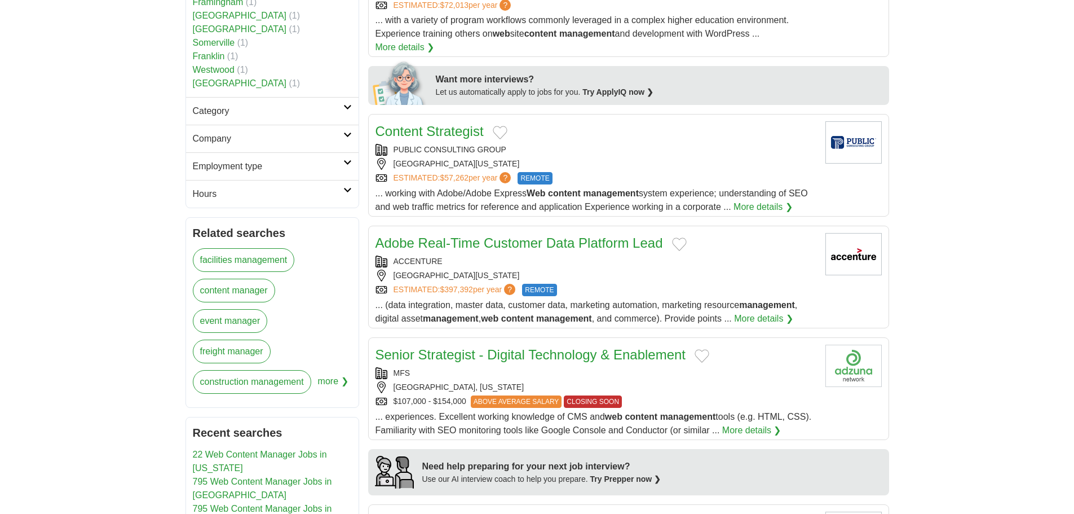
scroll to position [507, 0]
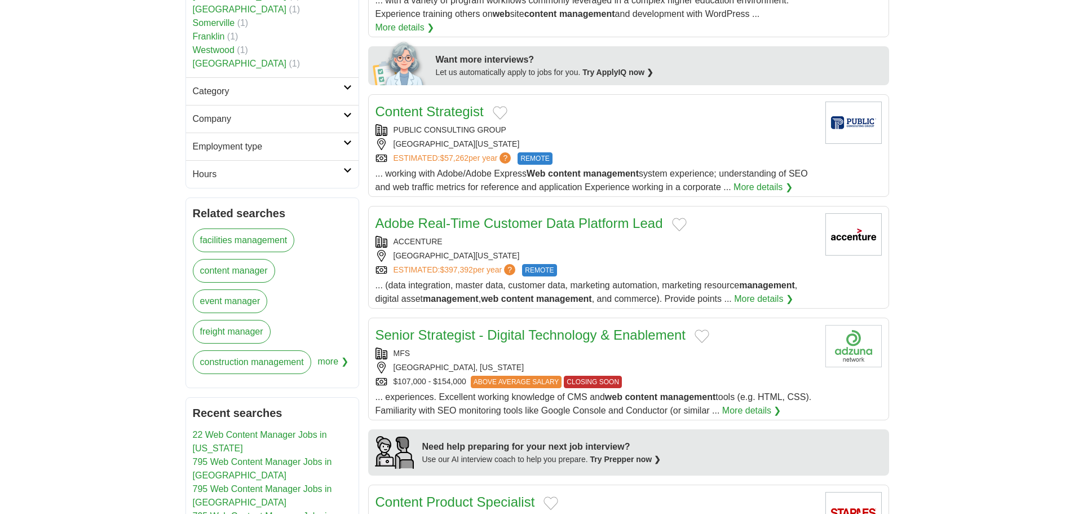
click at [450, 119] on link "Content Strategist" at bounding box center [429, 111] width 108 height 15
click at [576, 231] on link "Adobe Real-Time Customer Data Platform Lead" at bounding box center [518, 222] width 287 height 15
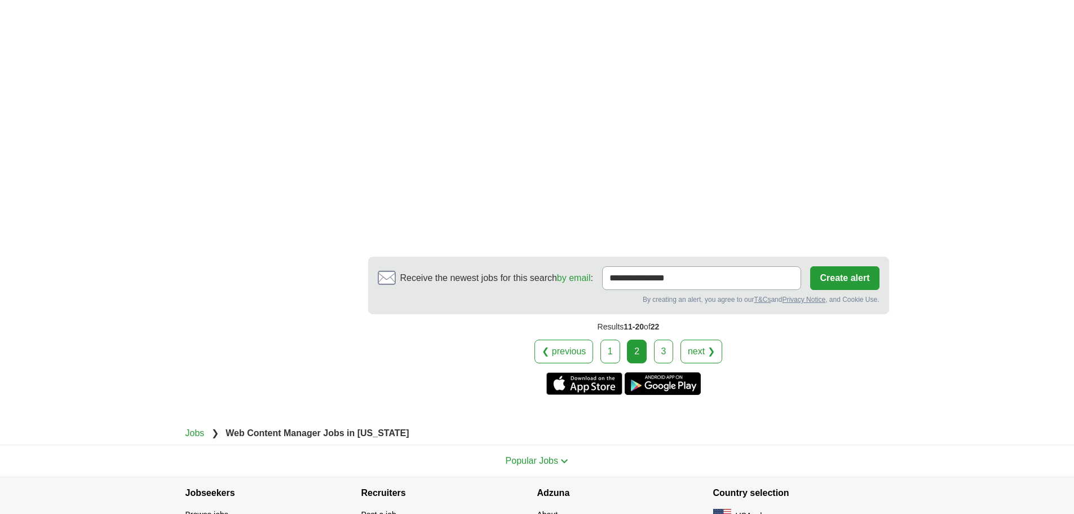
scroll to position [1877, 0]
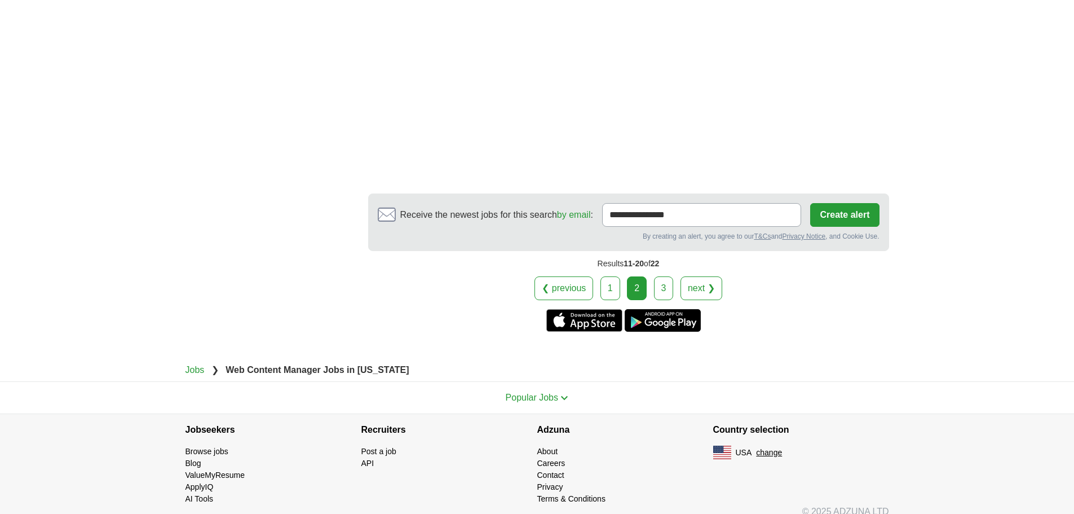
click at [695, 280] on link "next ❯" at bounding box center [701, 288] width 42 height 24
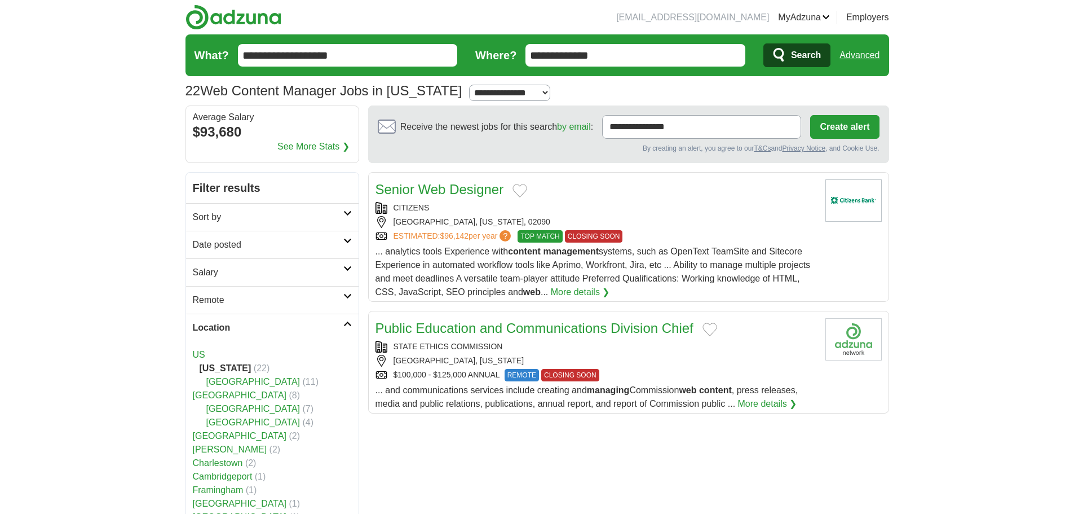
click at [470, 189] on link "Senior Web Designer" at bounding box center [439, 189] width 129 height 15
click at [598, 50] on input "**********" at bounding box center [635, 55] width 220 height 23
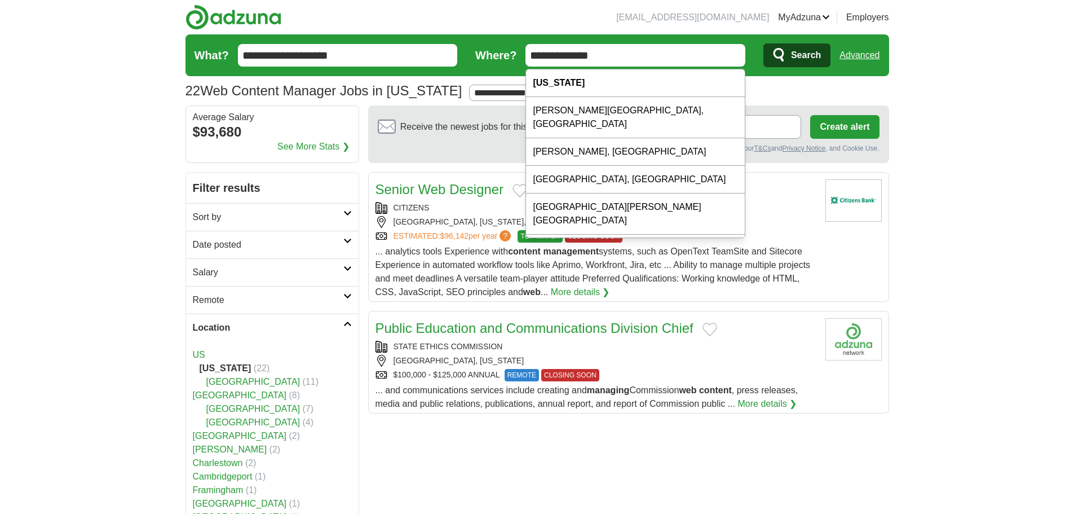
drag, startPoint x: 608, startPoint y: 57, endPoint x: 437, endPoint y: 52, distance: 171.4
click at [437, 52] on form "**********" at bounding box center [537, 55] width 704 height 42
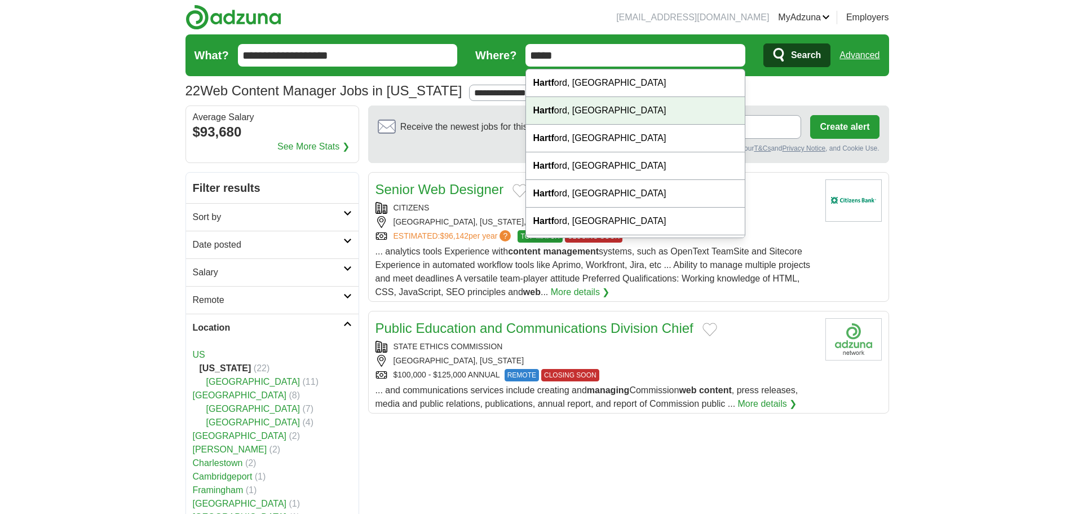
click at [564, 105] on div "Hartf ord, CT" at bounding box center [635, 111] width 219 height 28
type input "**********"
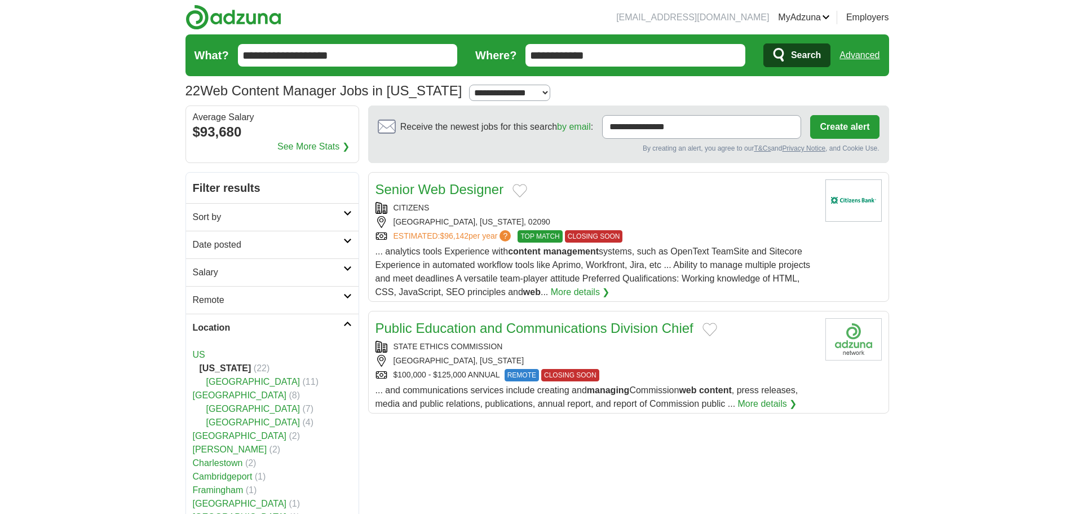
click at [809, 52] on span "Search" at bounding box center [806, 55] width 30 height 23
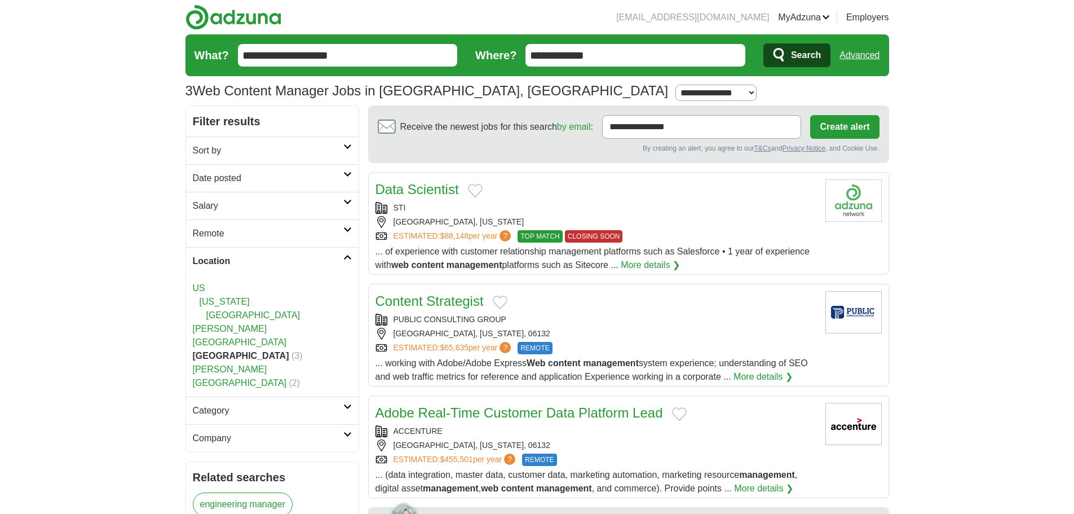
click at [441, 299] on link "Content Strategist" at bounding box center [429, 300] width 108 height 15
click at [423, 188] on link "Data Scientist" at bounding box center [416, 189] width 83 height 15
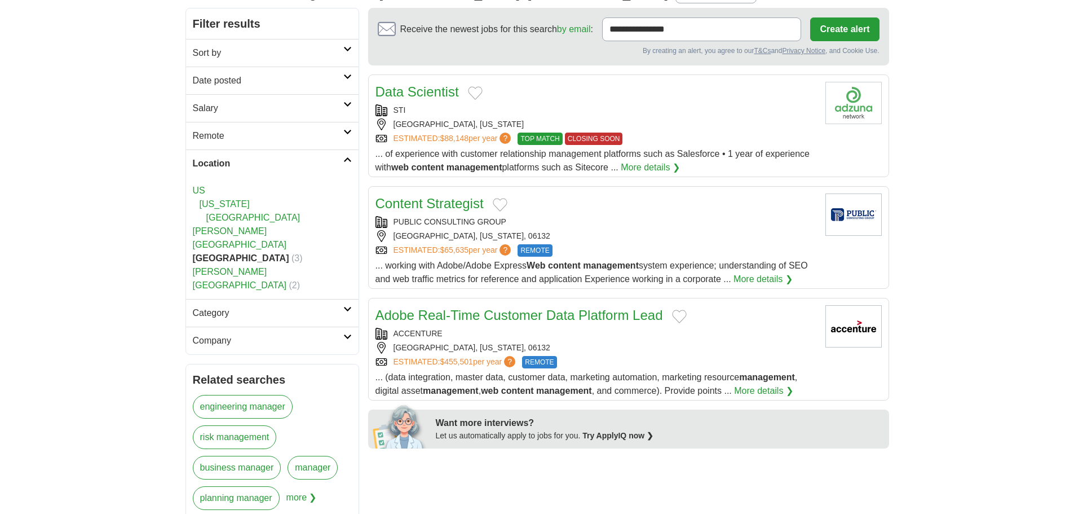
scroll to position [169, 0]
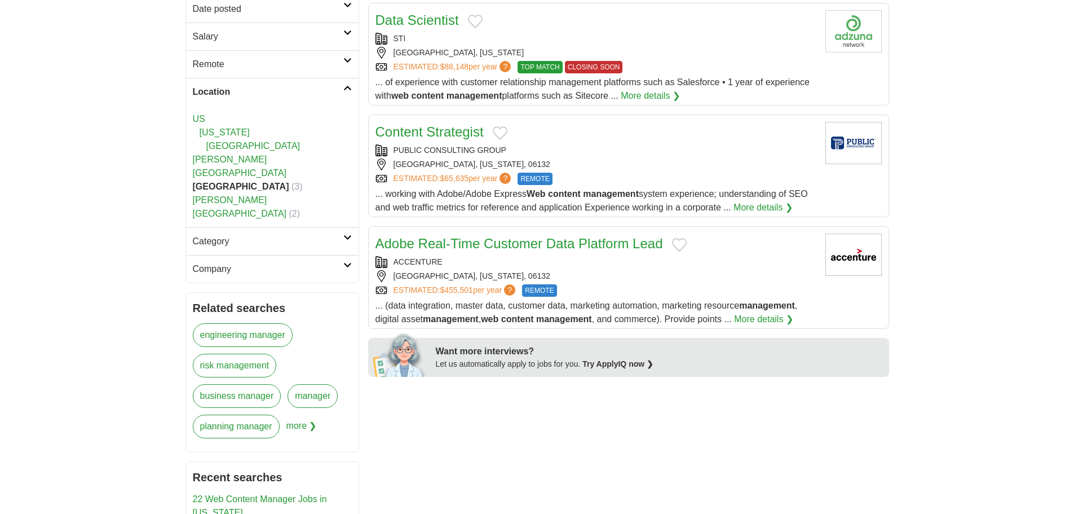
click at [629, 244] on link "Adobe Real-Time Customer Data Platform Lead" at bounding box center [518, 243] width 287 height 15
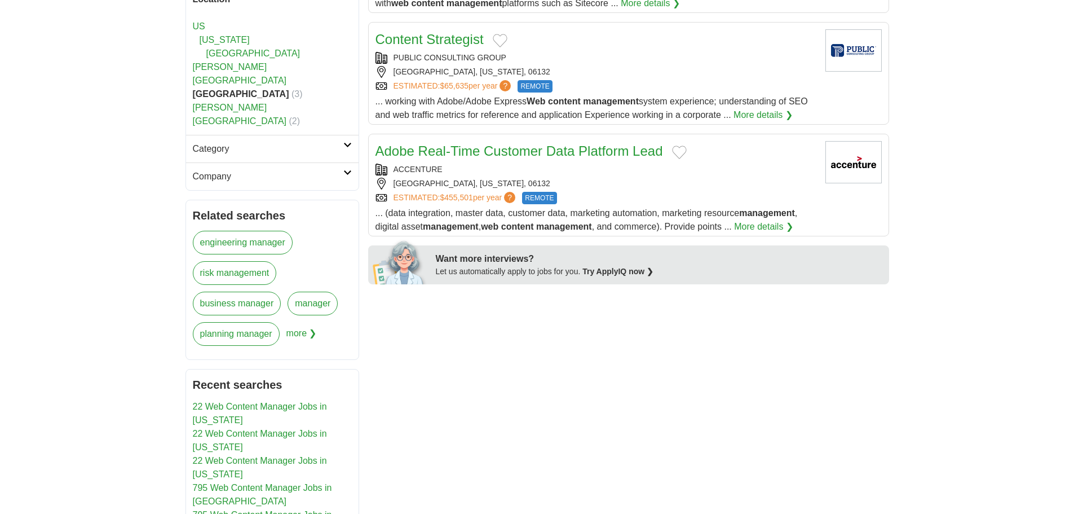
scroll to position [0, 0]
